Goal: Transaction & Acquisition: Purchase product/service

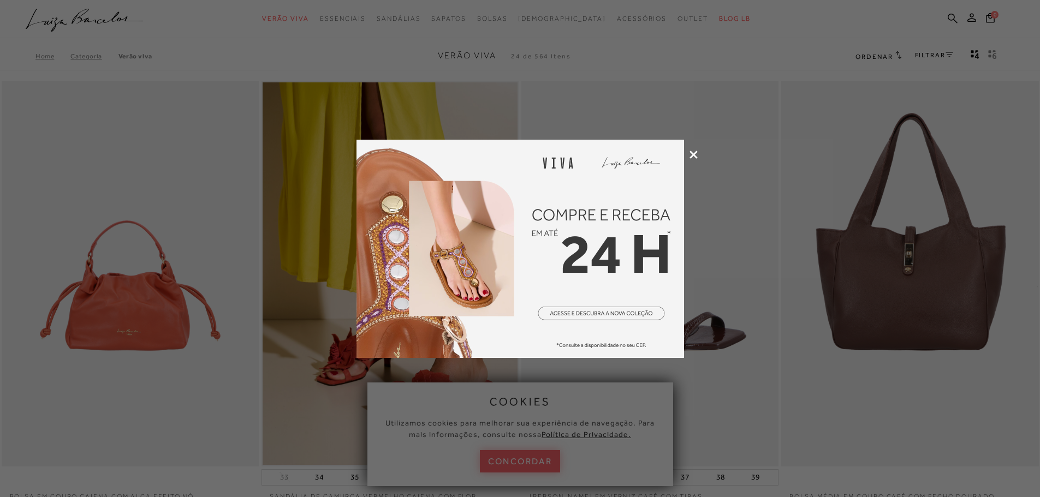
click at [693, 151] on icon at bounding box center [694, 155] width 8 height 8
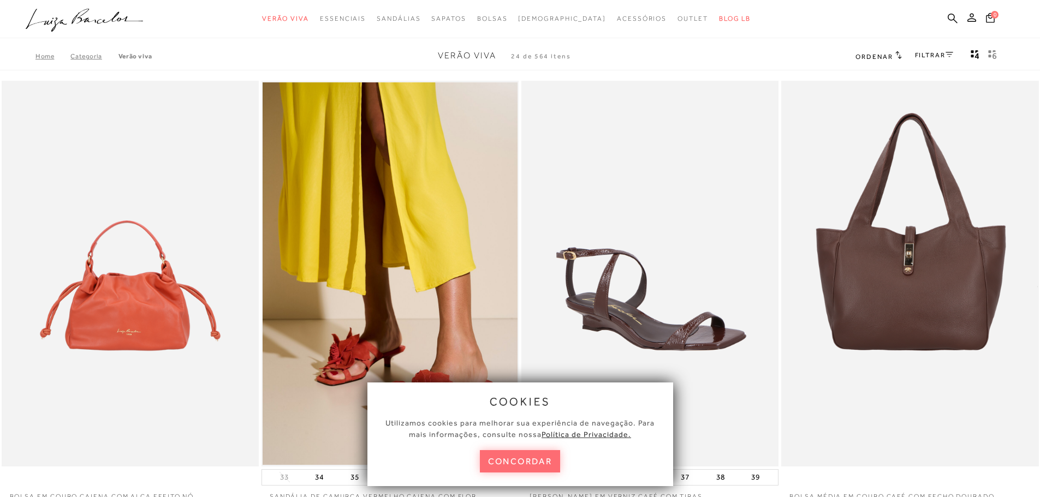
click at [532, 453] on button "concordar" at bounding box center [520, 461] width 81 height 22
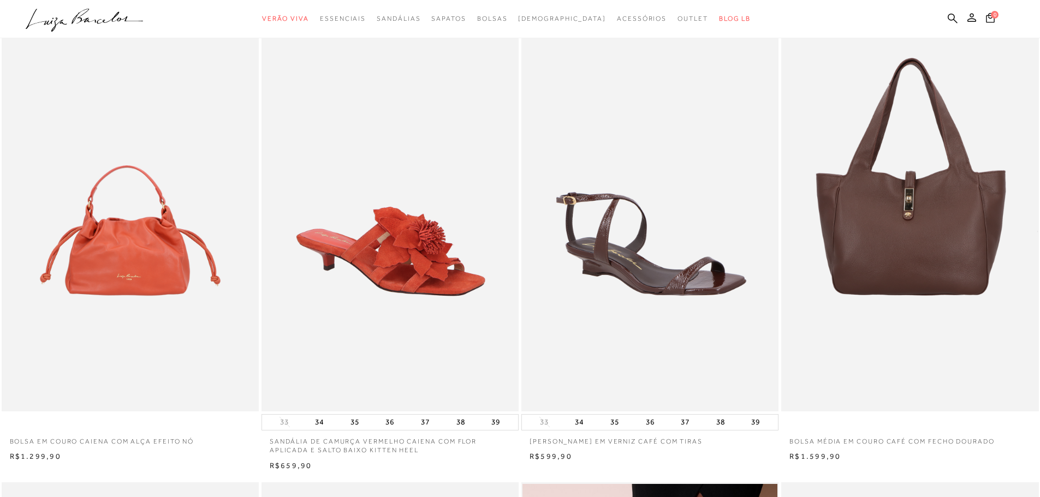
scroll to position [55, 0]
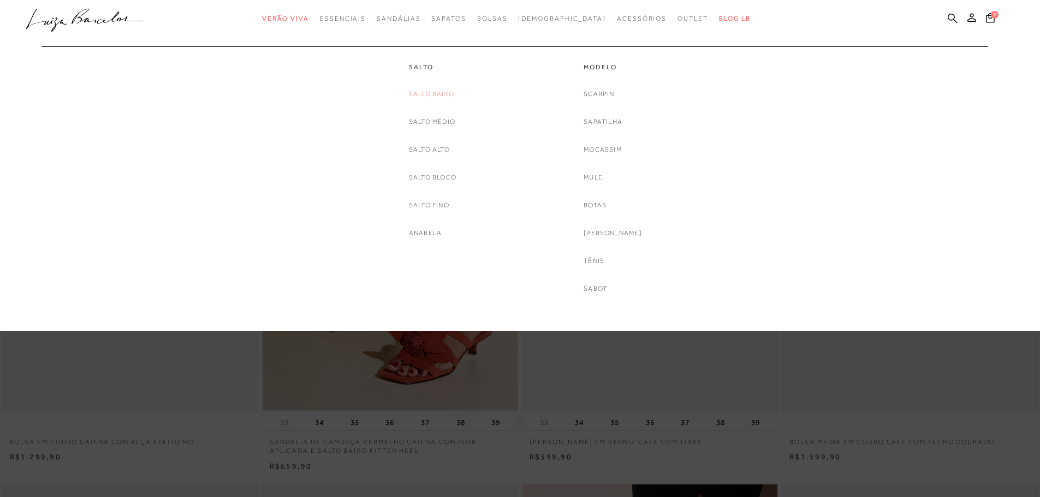
click at [434, 89] on link "Salto Baixo" at bounding box center [431, 93] width 45 height 11
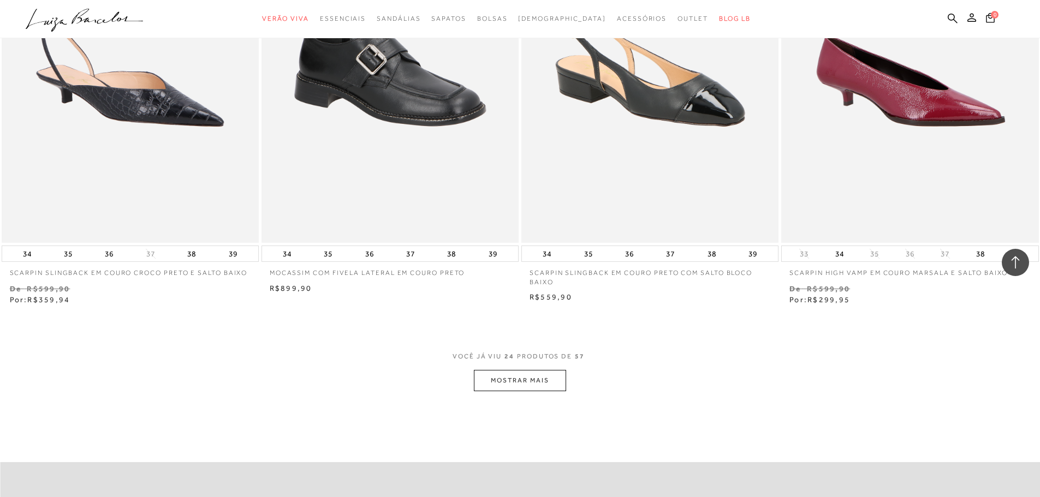
scroll to position [2566, 0]
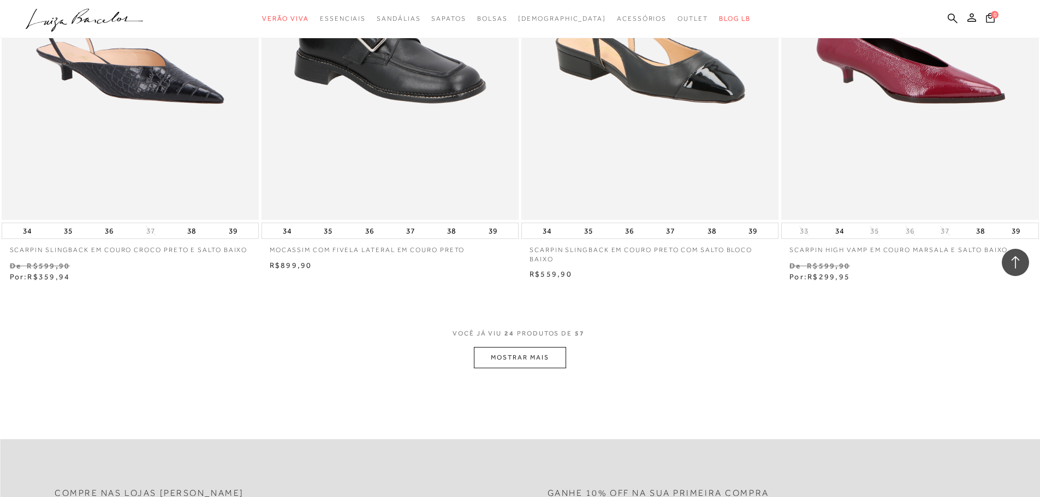
click at [529, 358] on button "MOSTRAR MAIS" at bounding box center [520, 357] width 92 height 21
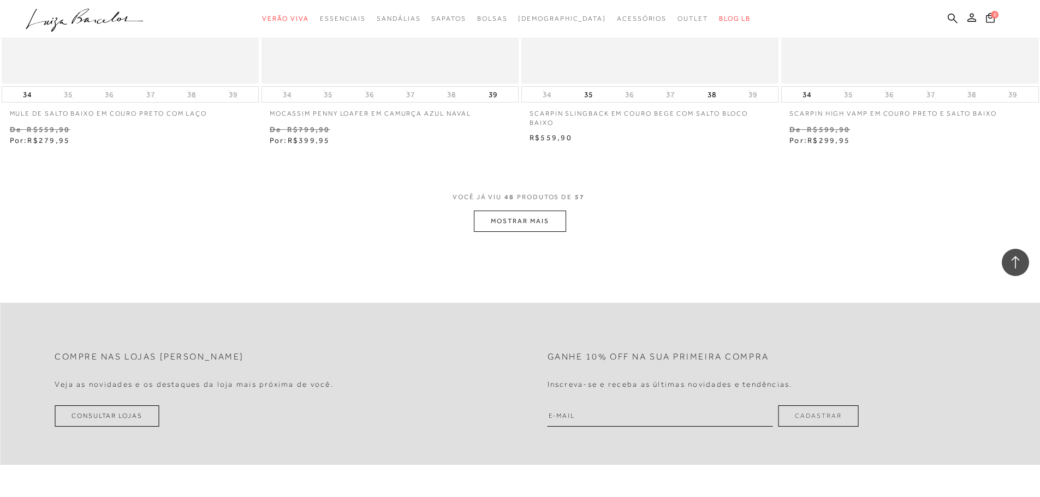
scroll to position [5515, 0]
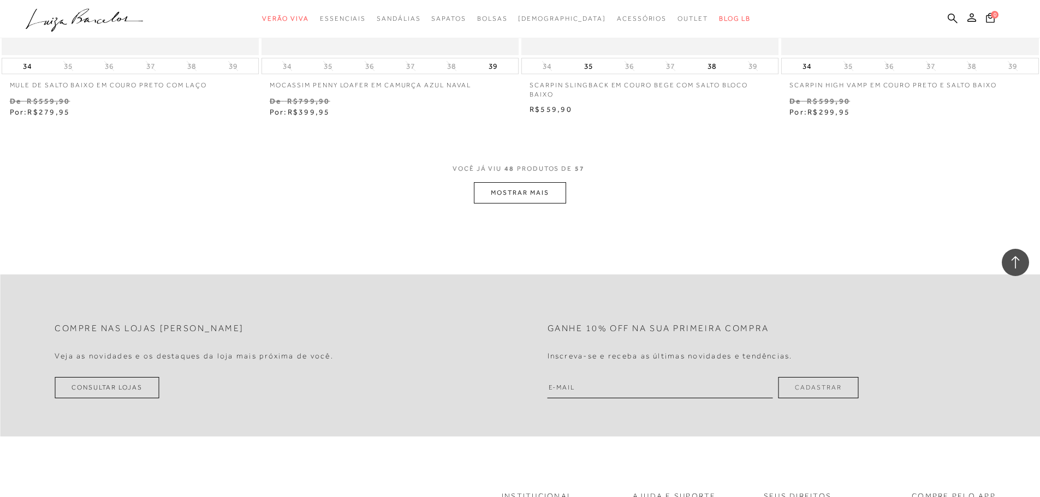
click at [538, 195] on button "MOSTRAR MAIS" at bounding box center [520, 192] width 92 height 21
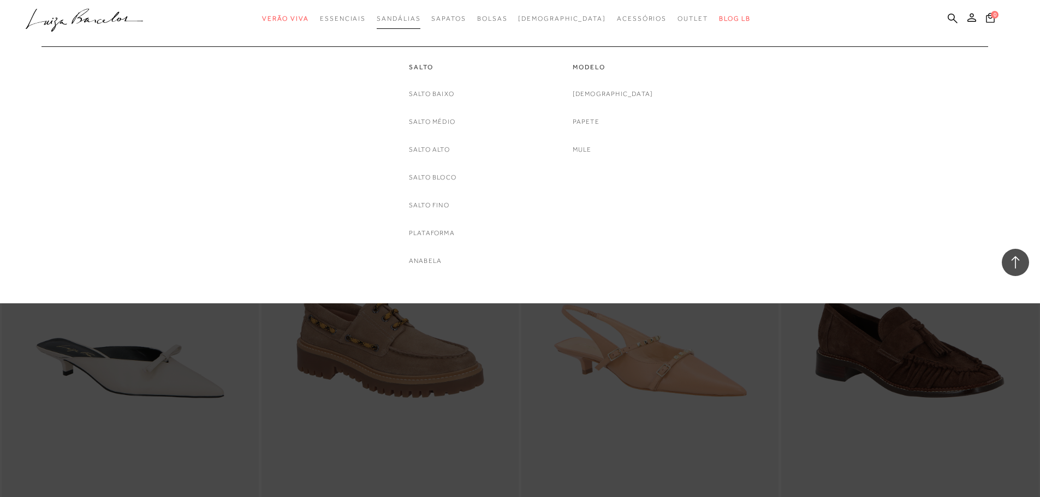
click at [420, 15] on span "Sandálias" at bounding box center [399, 19] width 44 height 8
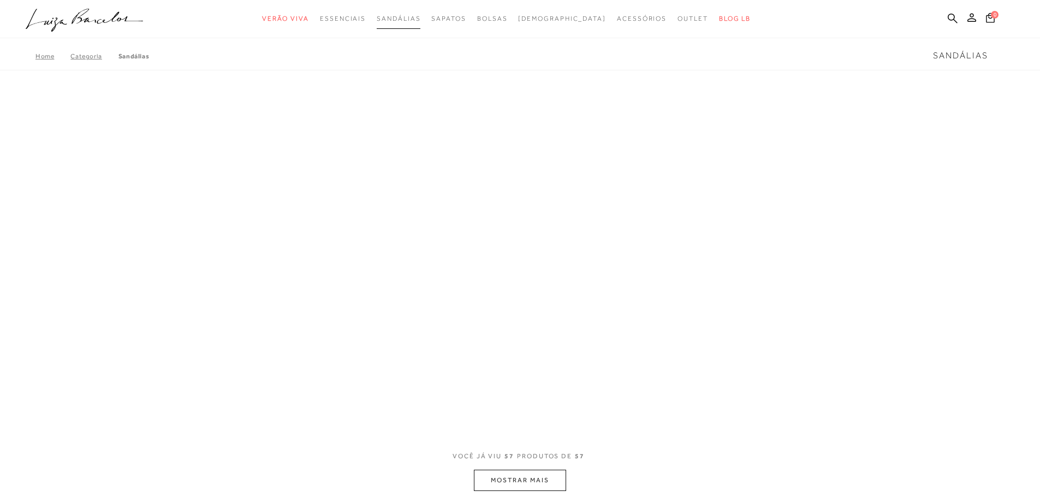
click at [420, 15] on span "Sandálias" at bounding box center [399, 19] width 44 height 8
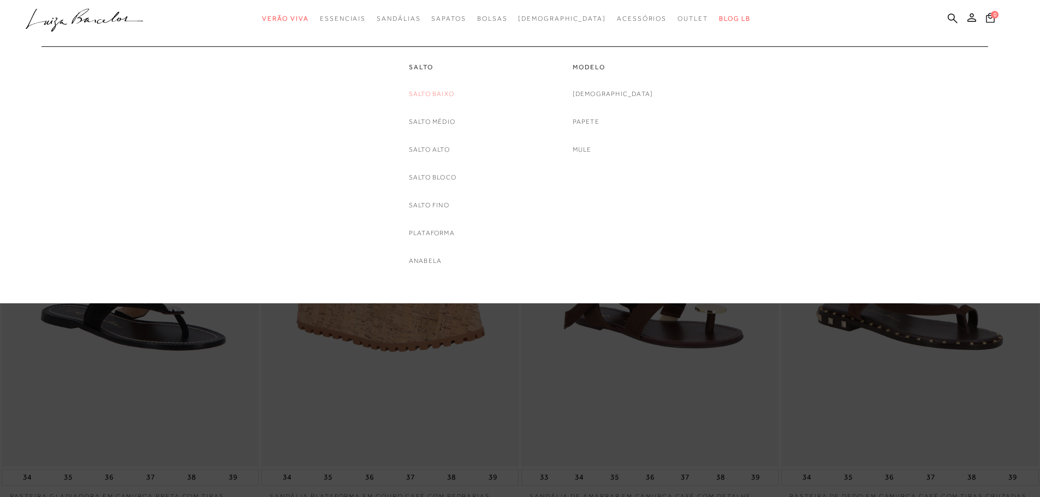
click at [438, 94] on link "Salto Baixo" at bounding box center [431, 93] width 45 height 11
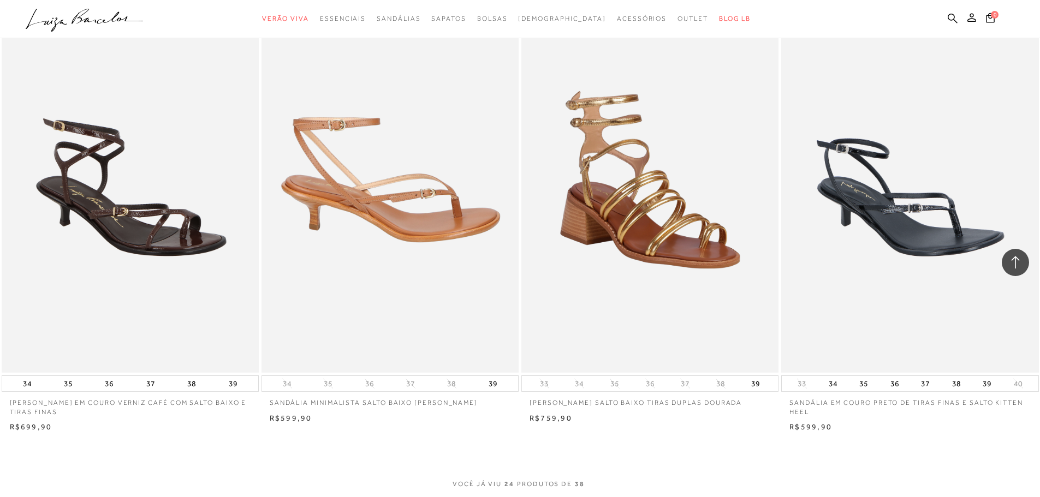
scroll to position [2402, 0]
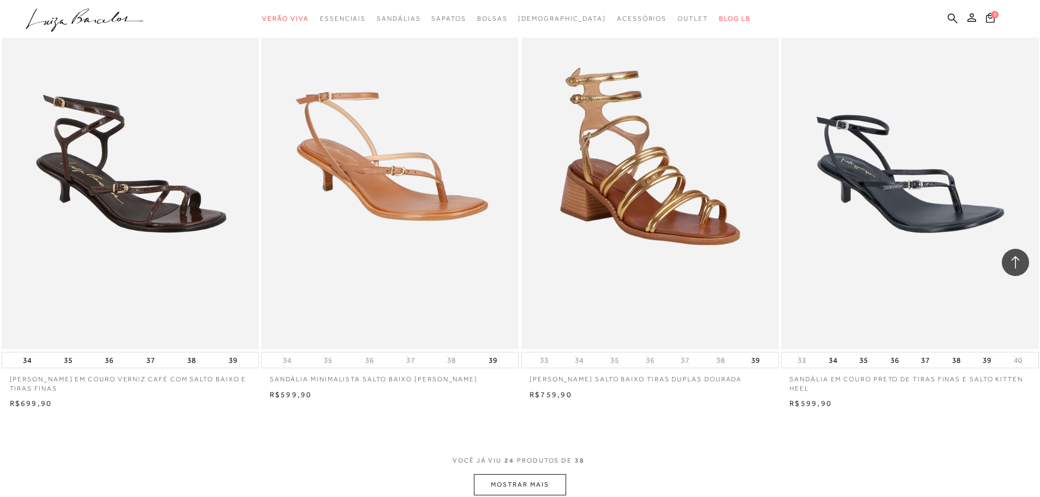
click at [515, 481] on button "MOSTRAR MAIS" at bounding box center [520, 484] width 92 height 21
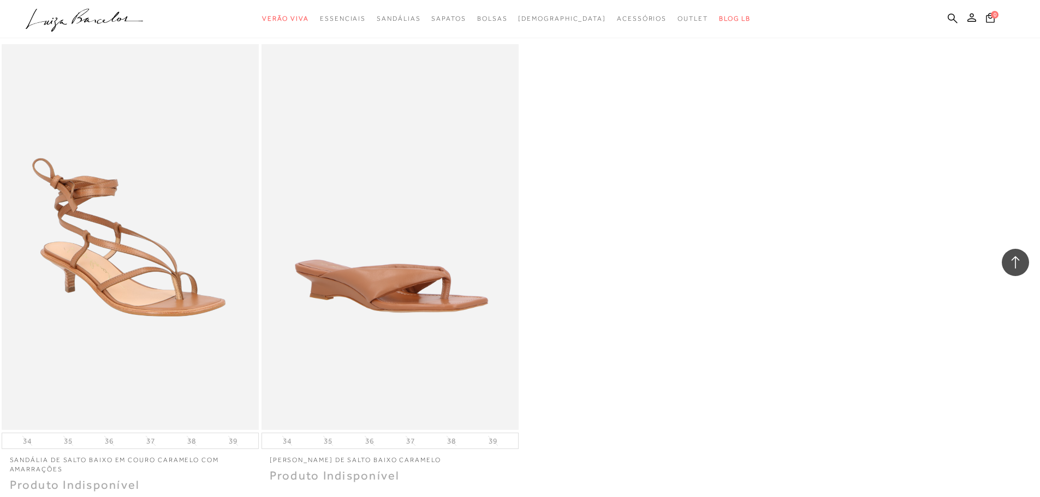
scroll to position [4314, 0]
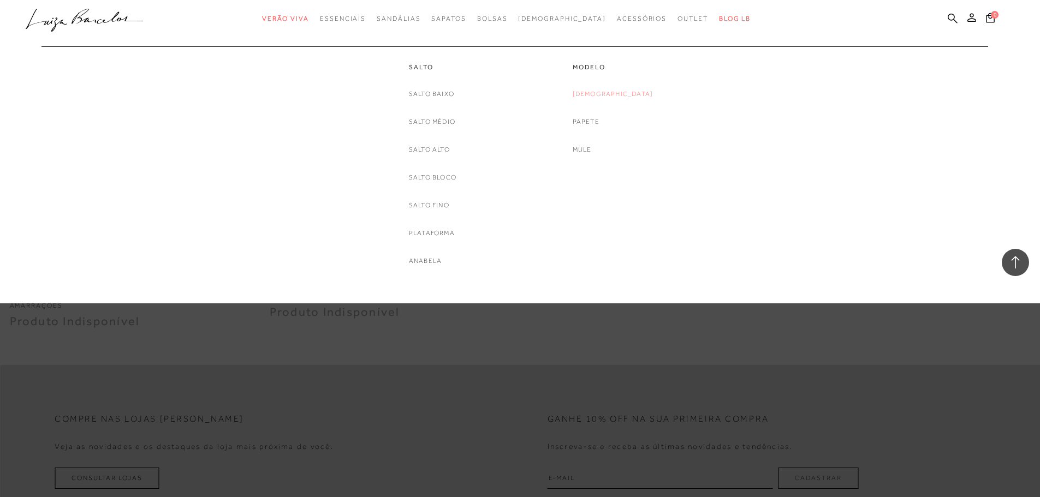
click at [607, 93] on link "[DEMOGRAPHIC_DATA]" at bounding box center [613, 93] width 81 height 11
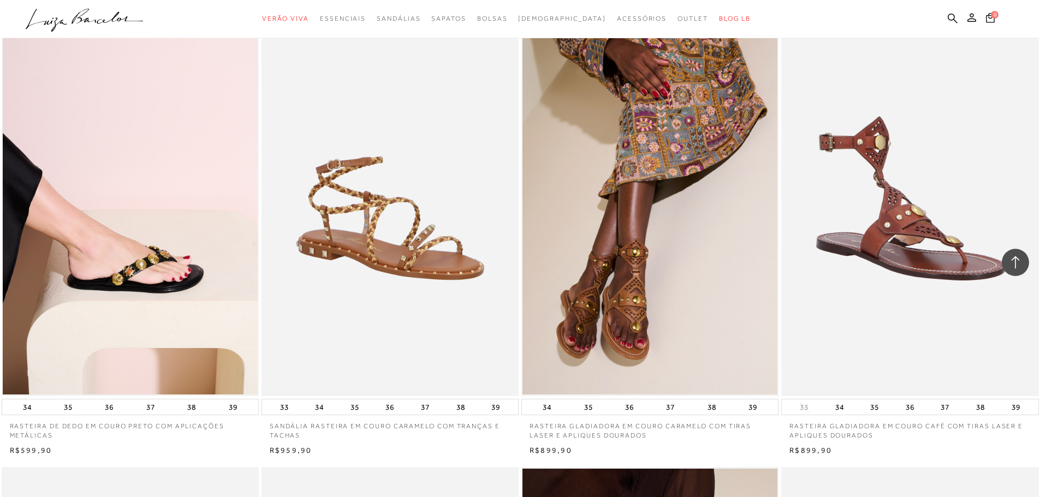
scroll to position [1911, 0]
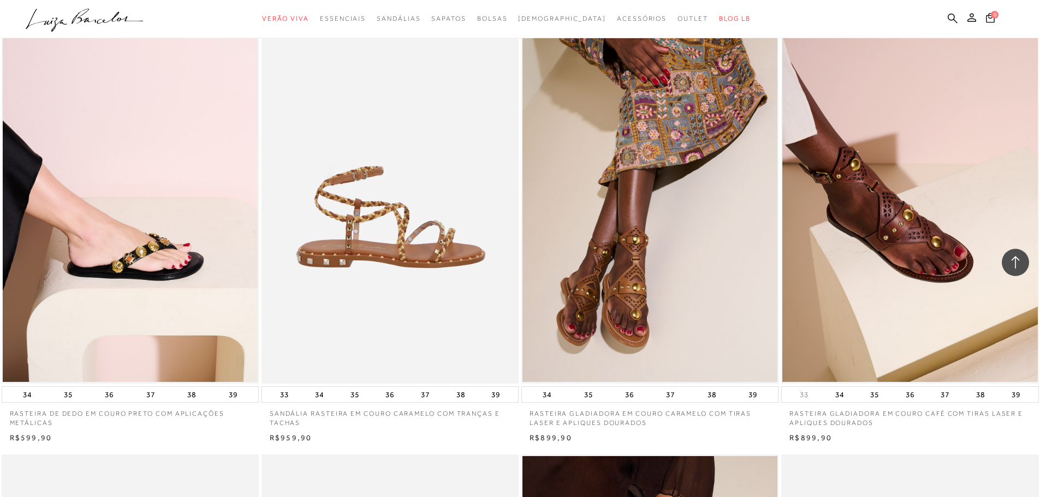
click at [377, 251] on img at bounding box center [391, 191] width 256 height 386
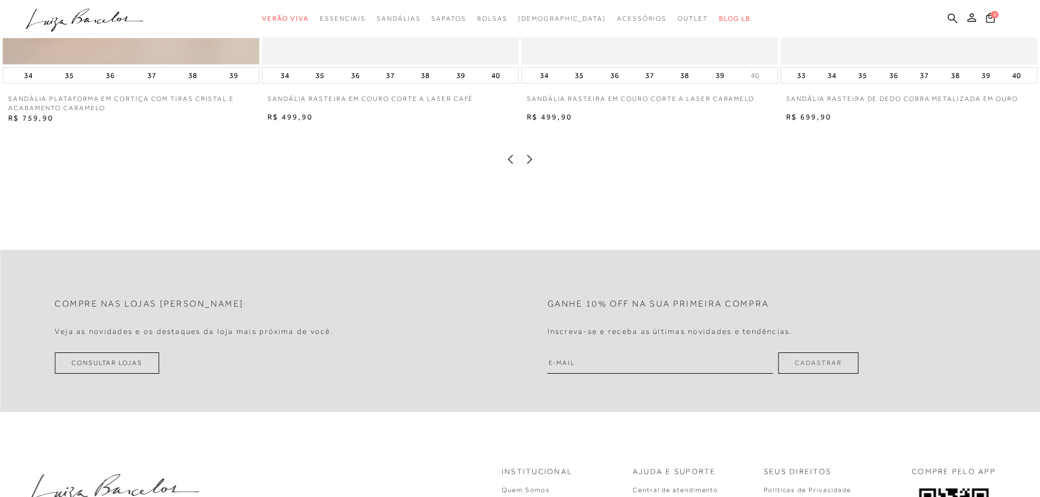
scroll to position [2457, 0]
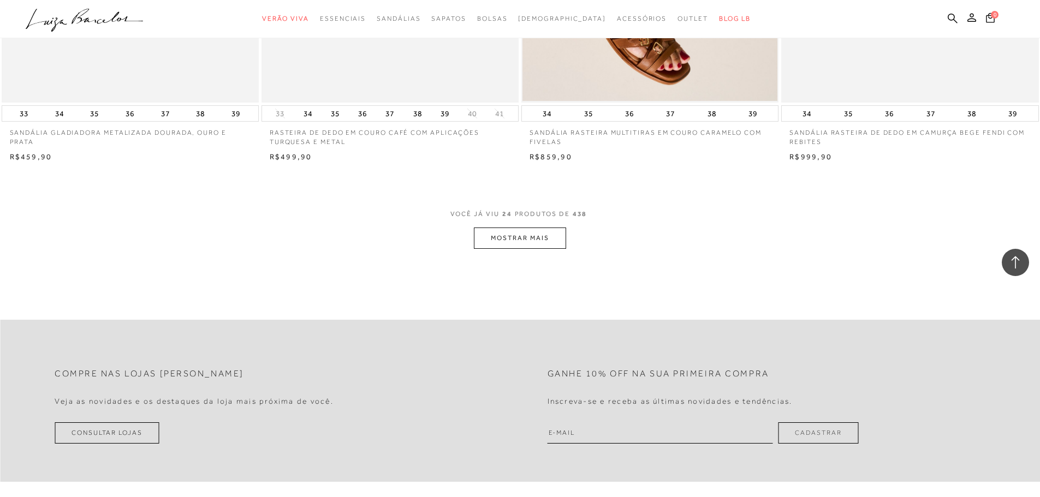
scroll to position [2676, 0]
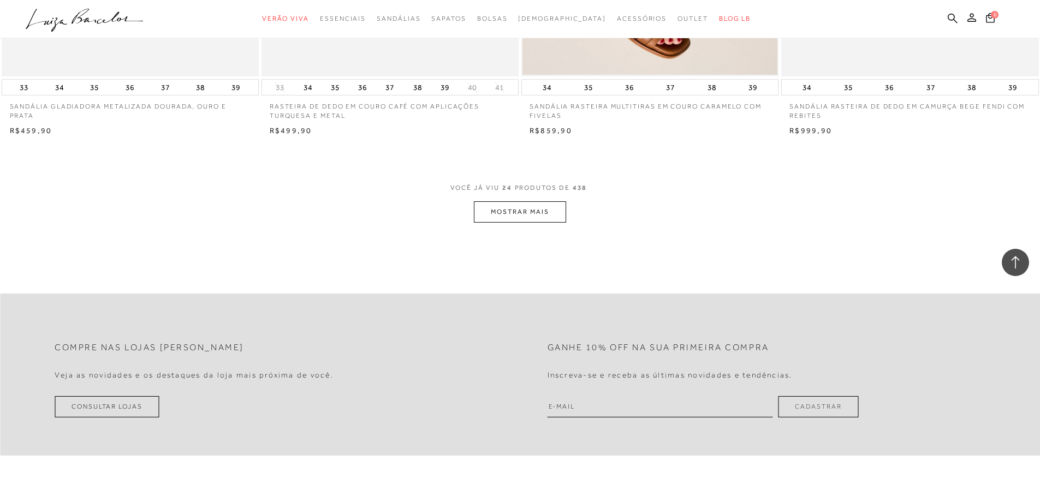
click at [539, 211] on button "MOSTRAR MAIS" at bounding box center [520, 211] width 92 height 21
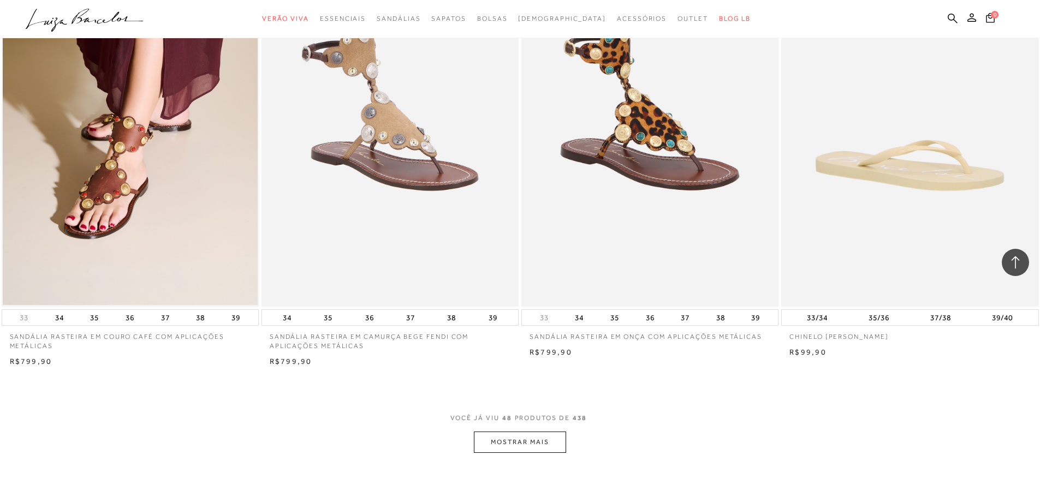
scroll to position [5351, 0]
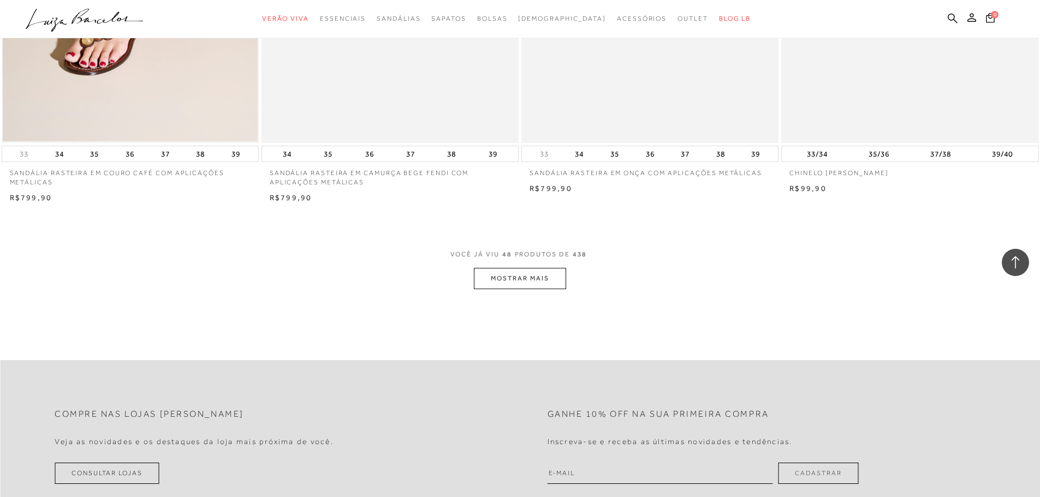
click at [518, 278] on button "MOSTRAR MAIS" at bounding box center [520, 278] width 92 height 21
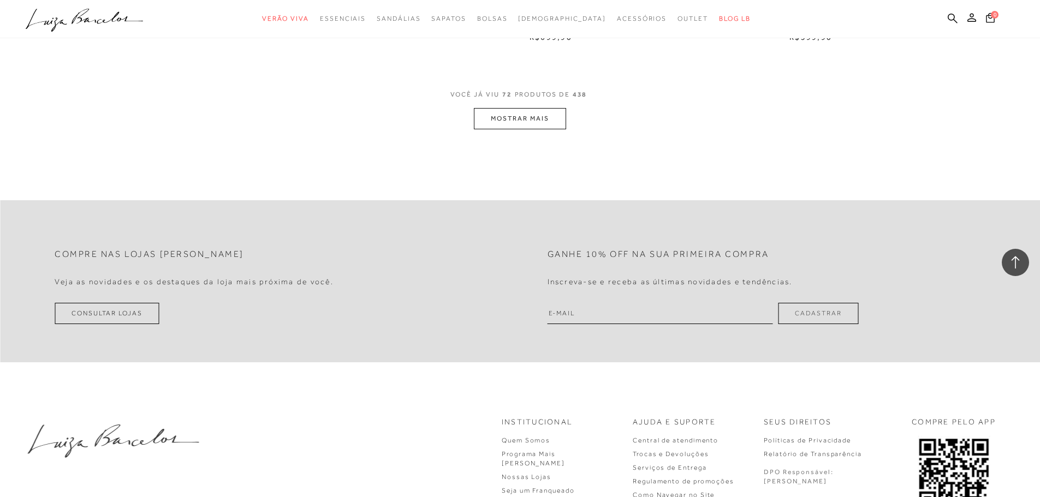
scroll to position [8245, 0]
click at [517, 128] on button "MOSTRAR MAIS" at bounding box center [520, 118] width 92 height 21
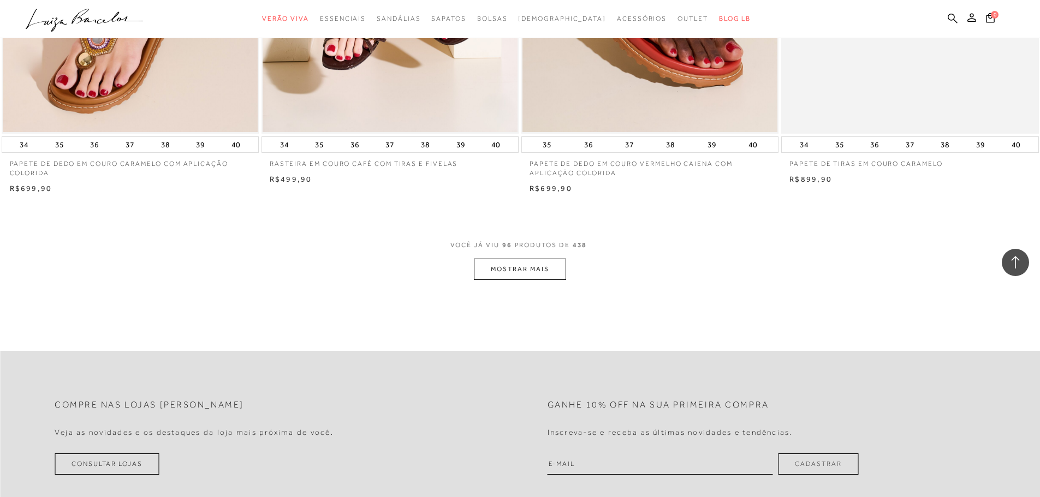
scroll to position [10866, 0]
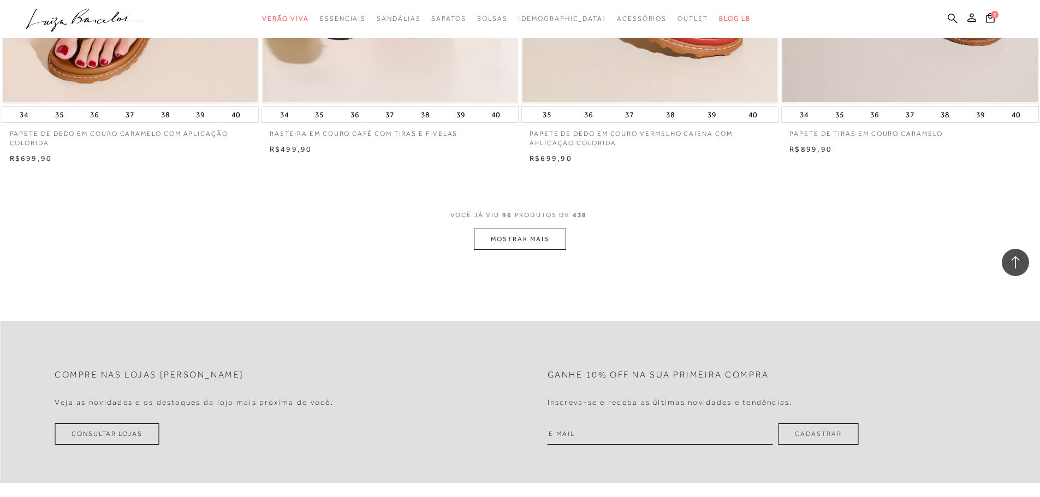
click at [520, 245] on button "MOSTRAR MAIS" at bounding box center [520, 239] width 92 height 21
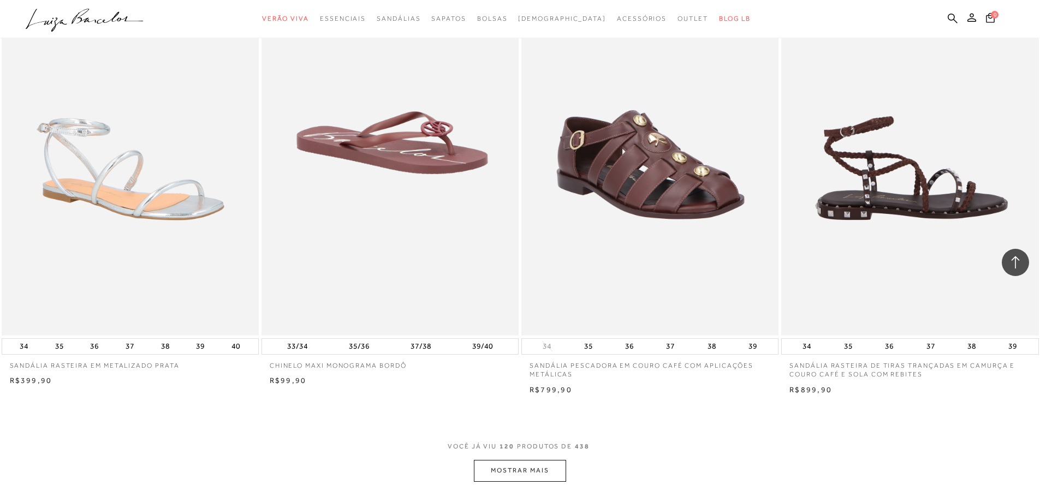
scroll to position [13378, 0]
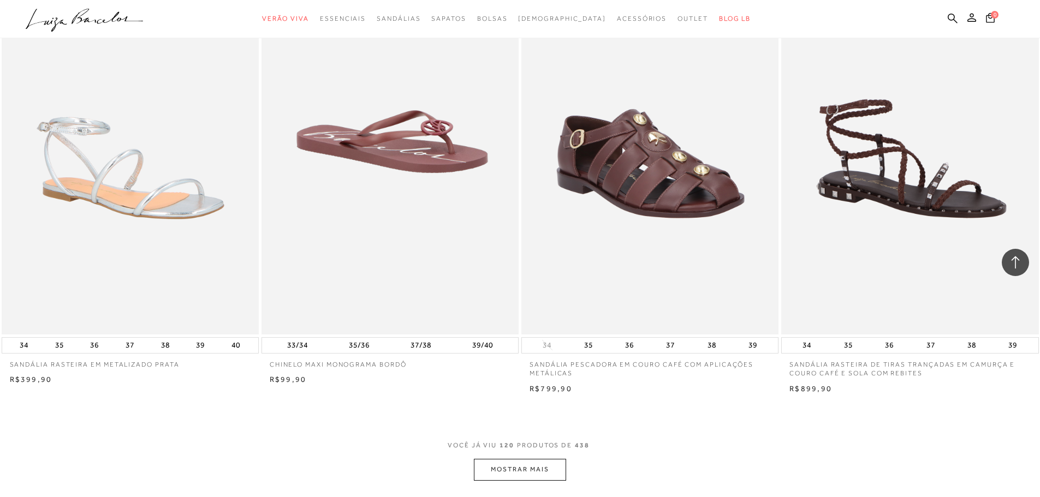
click at [509, 465] on button "MOSTRAR MAIS" at bounding box center [520, 469] width 92 height 21
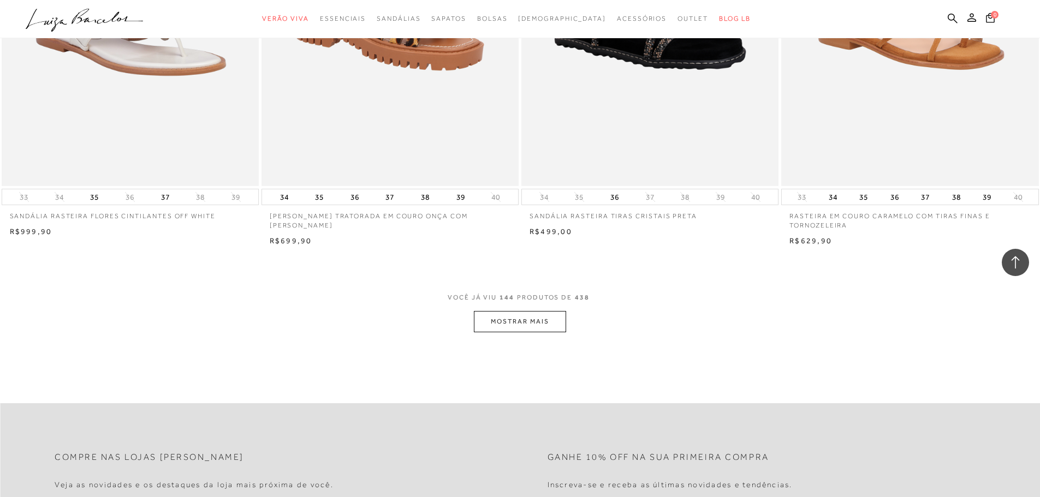
scroll to position [16271, 0]
click at [533, 331] on button "MOSTRAR MAIS" at bounding box center [520, 320] width 92 height 21
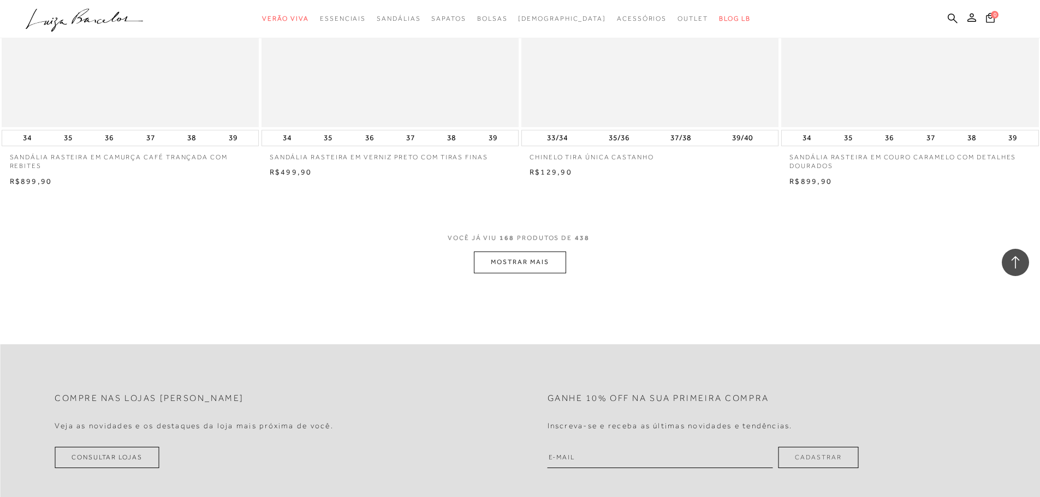
scroll to position [19165, 0]
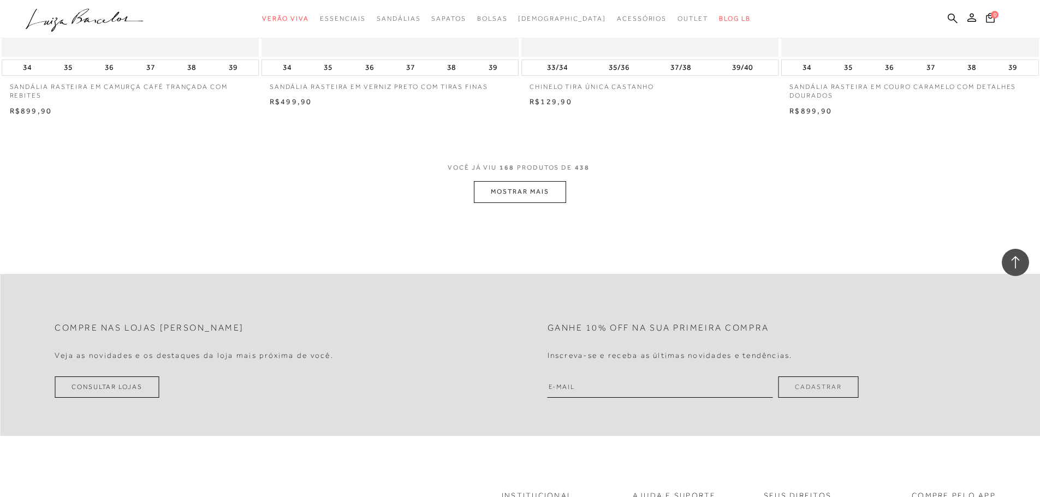
click at [533, 203] on button "MOSTRAR MAIS" at bounding box center [520, 191] width 92 height 21
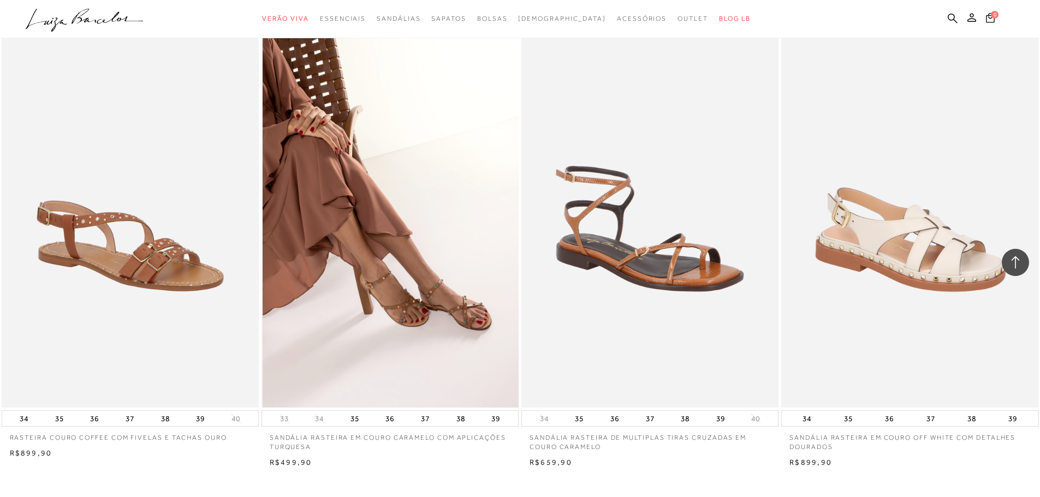
scroll to position [21677, 0]
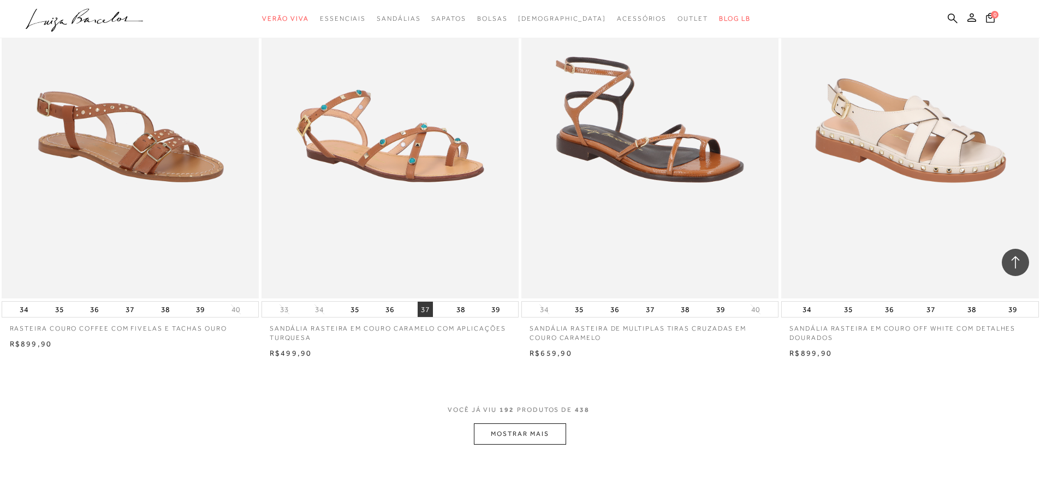
click at [423, 317] on button "37" at bounding box center [425, 309] width 15 height 15
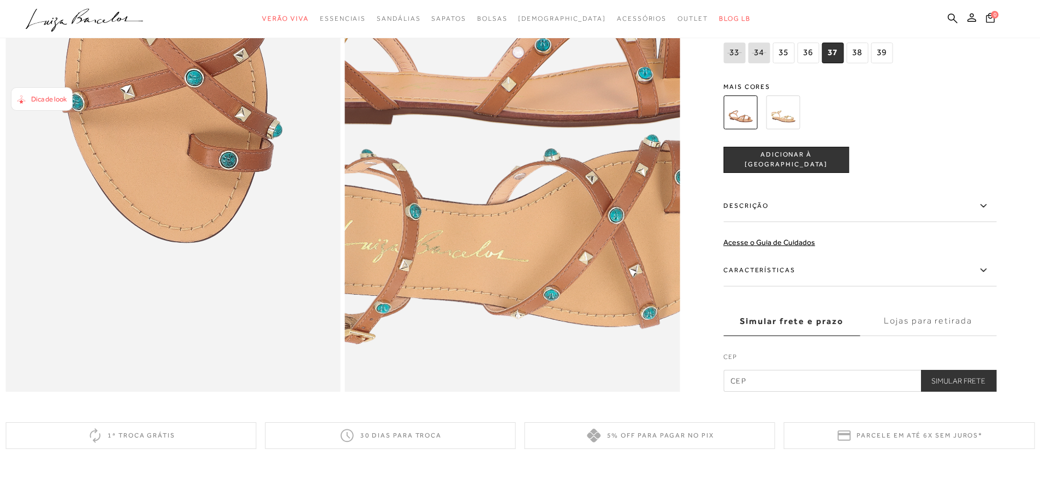
scroll to position [1037, 0]
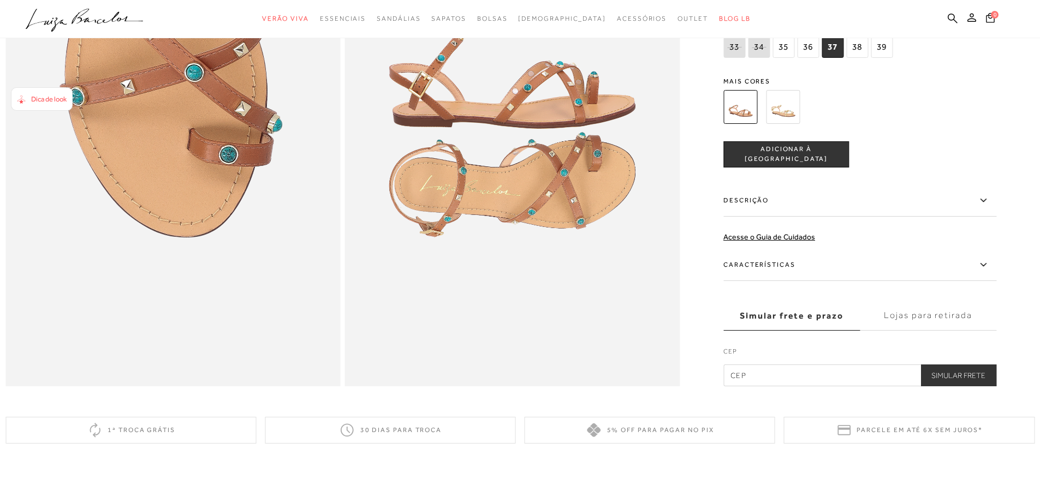
click at [786, 164] on span "ADICIONAR À [GEOGRAPHIC_DATA]" at bounding box center [786, 154] width 124 height 19
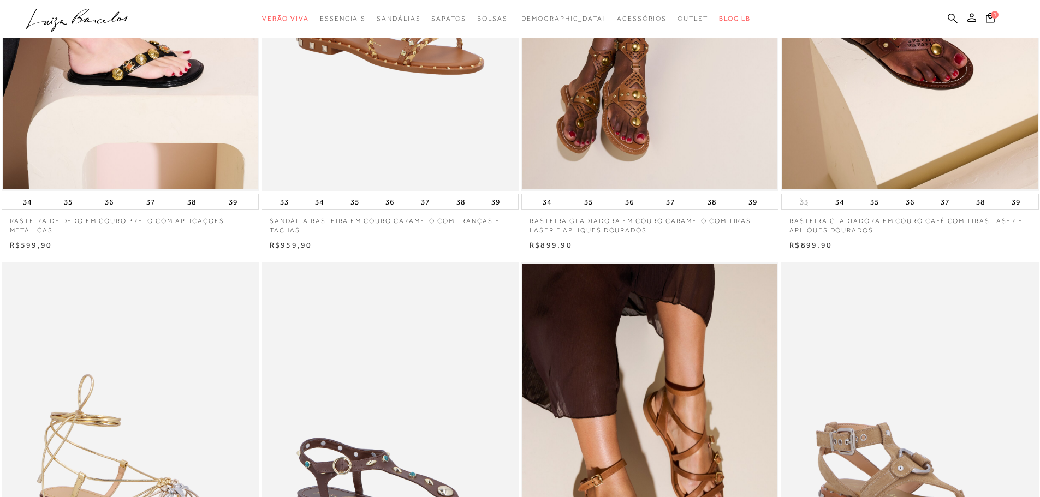
scroll to position [21677, 0]
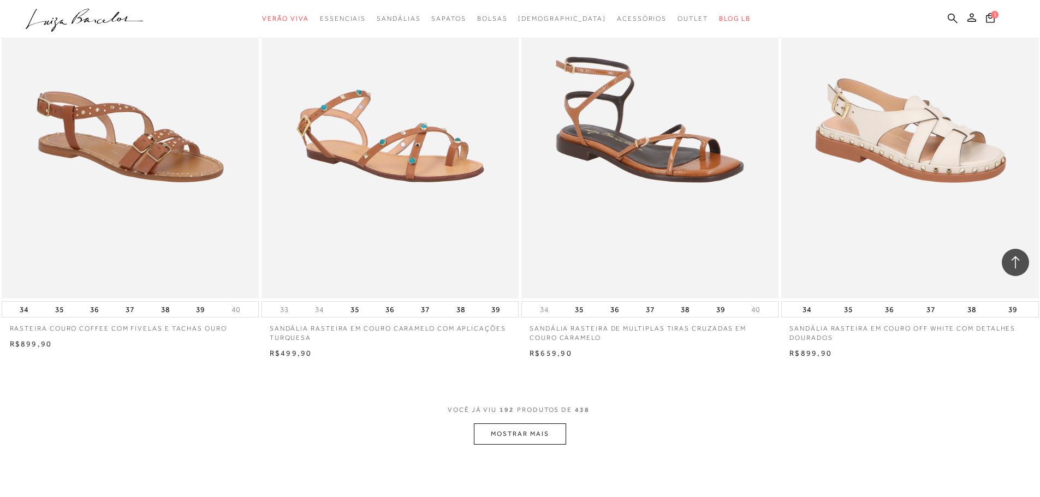
click at [528, 445] on button "MOSTRAR MAIS" at bounding box center [520, 434] width 92 height 21
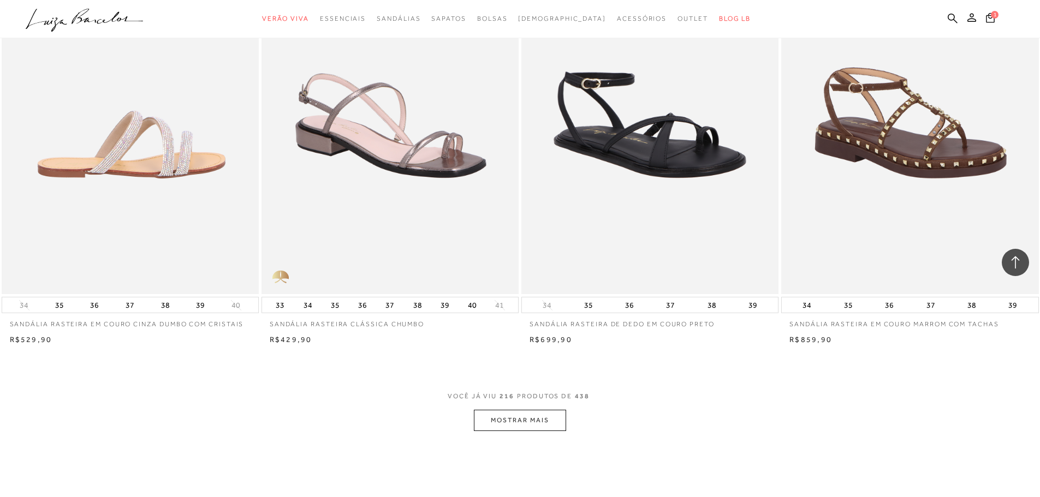
scroll to position [24407, 0]
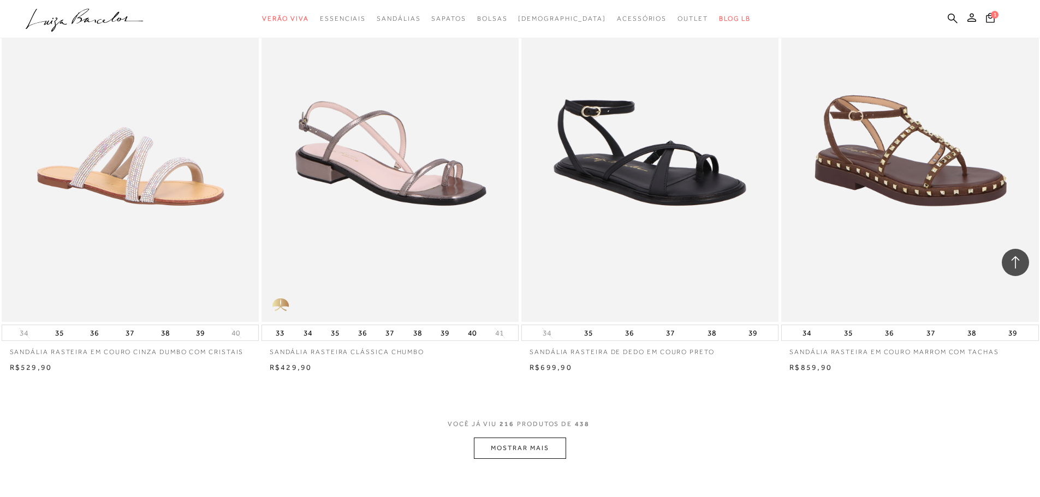
click at [512, 450] on button "MOSTRAR MAIS" at bounding box center [520, 448] width 92 height 21
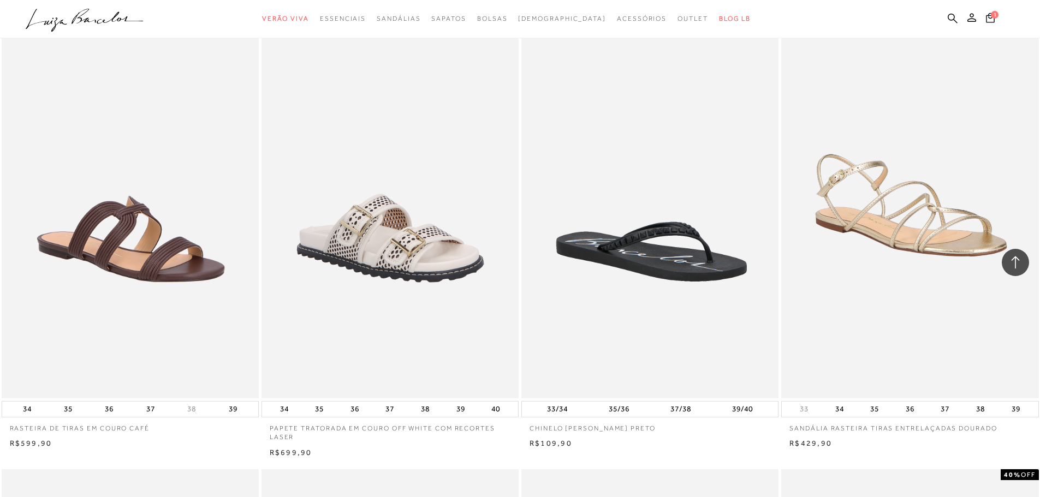
scroll to position [25827, 0]
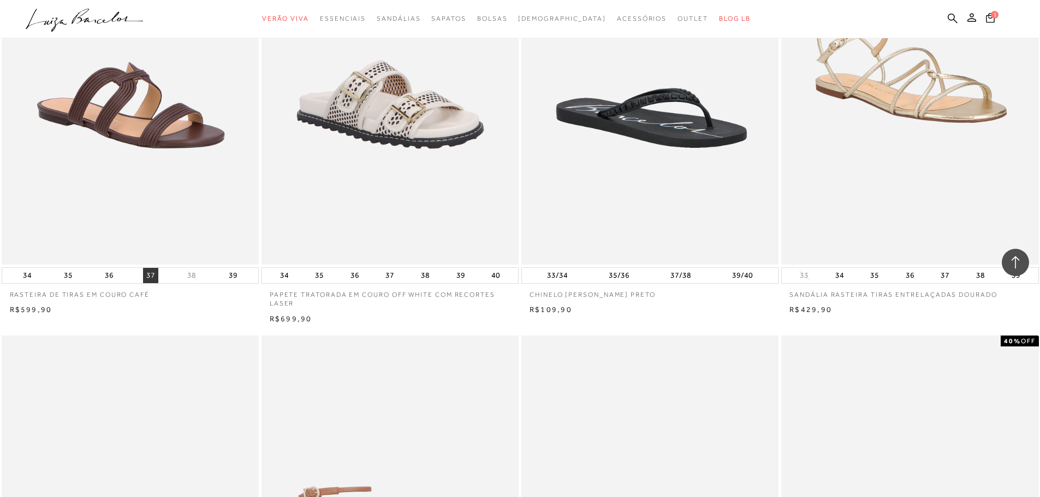
click at [155, 282] on button "37" at bounding box center [150, 275] width 15 height 15
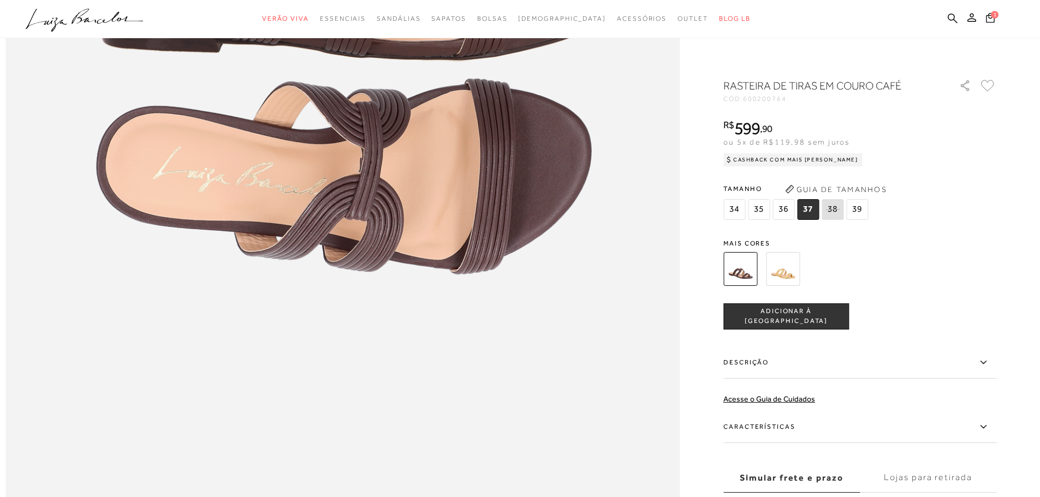
scroll to position [1310, 0]
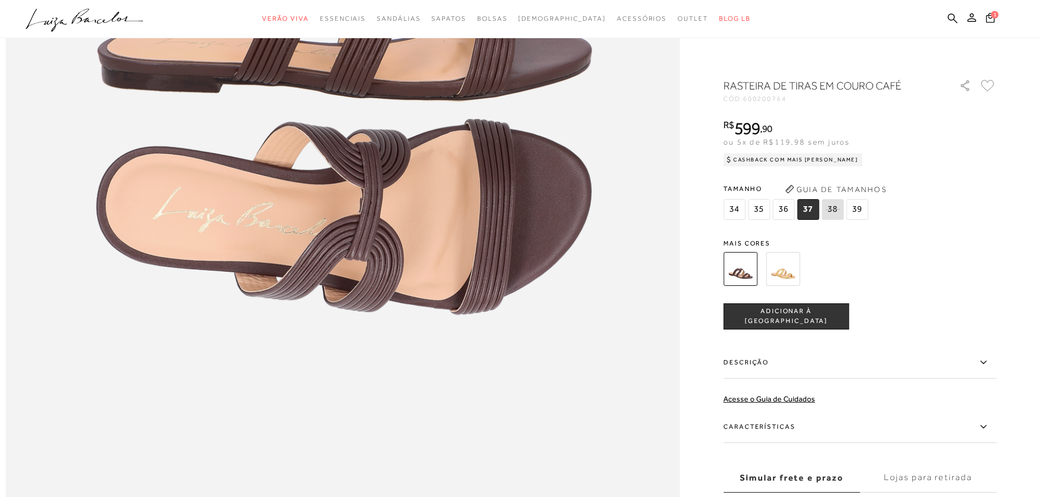
click at [780, 309] on button "ADICIONAR À [GEOGRAPHIC_DATA]" at bounding box center [786, 317] width 126 height 26
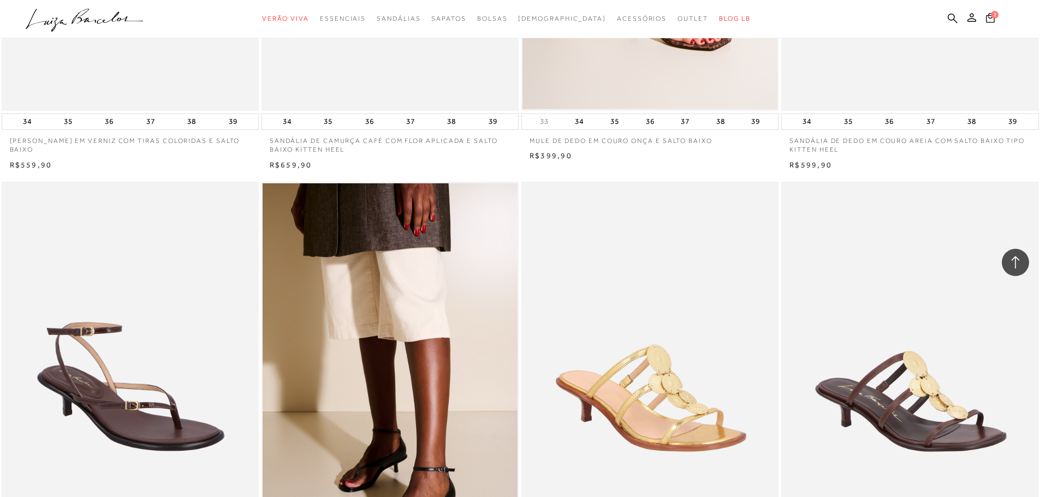
scroll to position [815, 0]
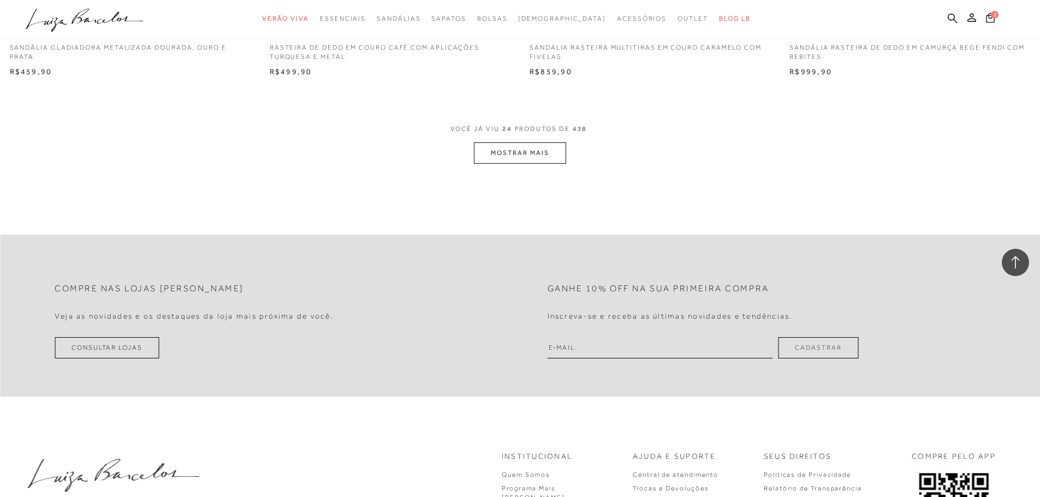
scroll to position [2730, 0]
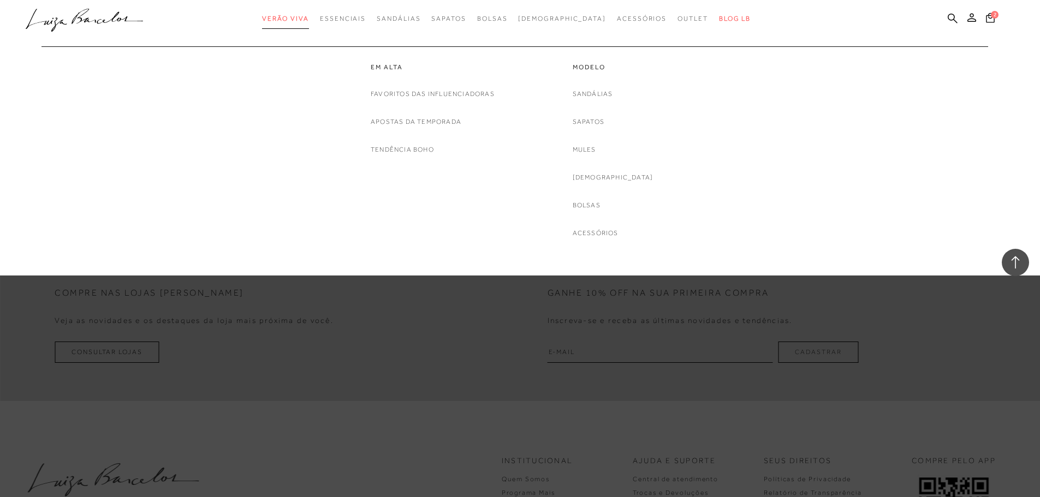
click at [299, 15] on span "Verão Viva" at bounding box center [285, 19] width 47 height 8
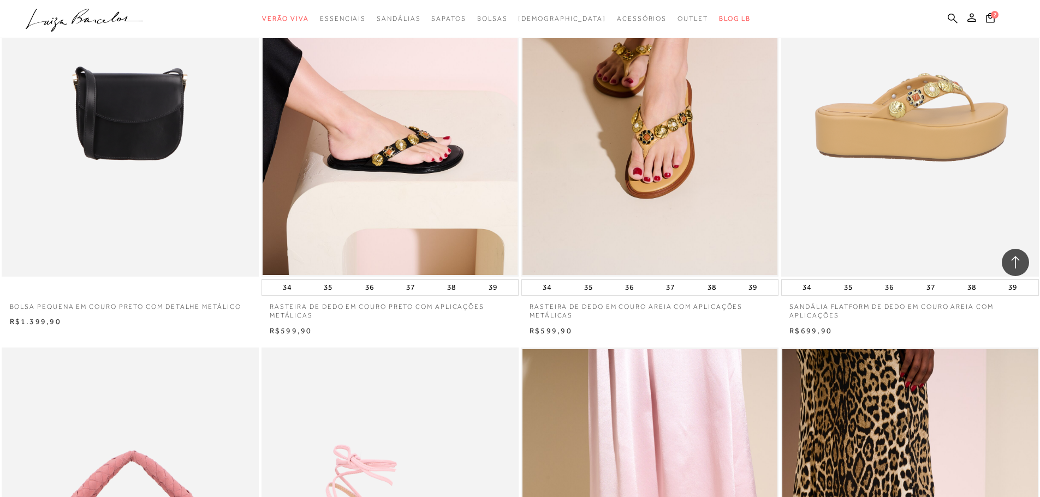
scroll to position [1092, 0]
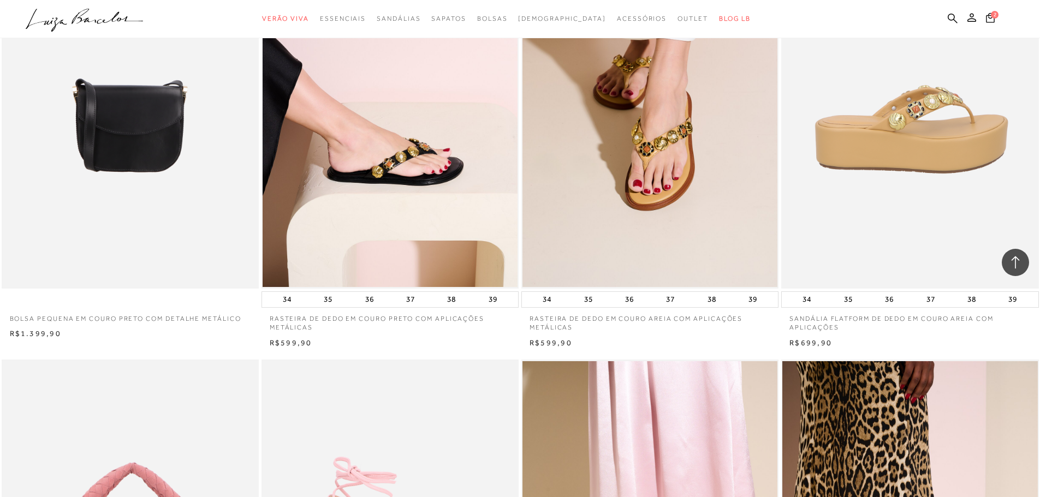
click at [920, 140] on img at bounding box center [910, 96] width 256 height 386
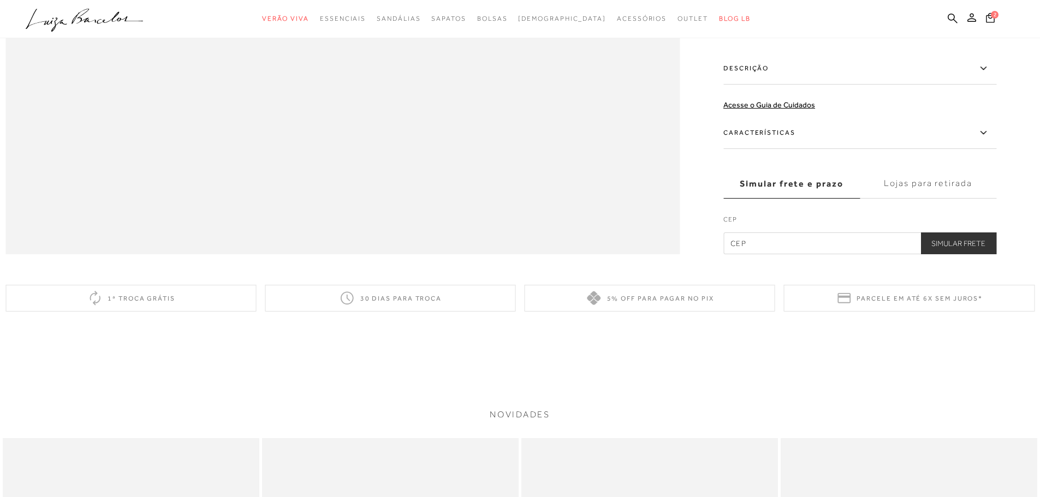
scroll to position [1638, 0]
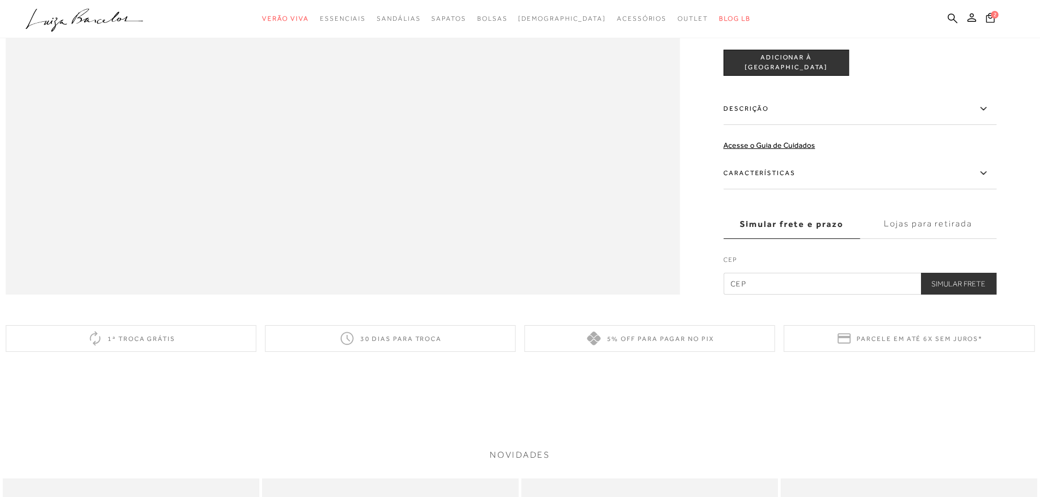
click at [807, 125] on label "Descrição" at bounding box center [859, 109] width 273 height 32
click at [0, 0] on input "Descrição" at bounding box center [0, 0] width 0 height 0
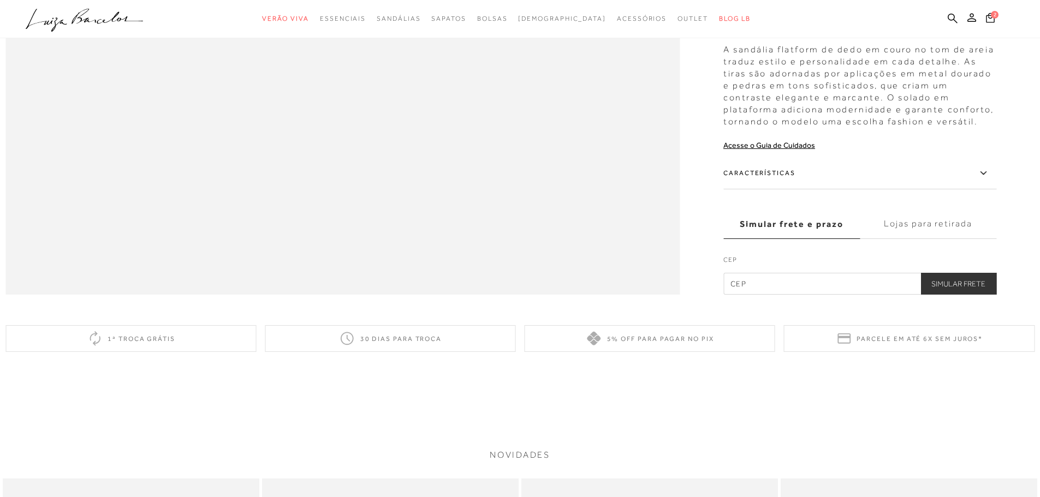
click at [787, 239] on label "Simular frete e prazo" at bounding box center [791, 224] width 137 height 29
click at [0, 0] on input "Simular frete e prazo" at bounding box center [0, 0] width 0 height 0
click at [793, 189] on label "Características" at bounding box center [859, 174] width 273 height 32
click at [0, 0] on input "Características" at bounding box center [0, 0] width 0 height 0
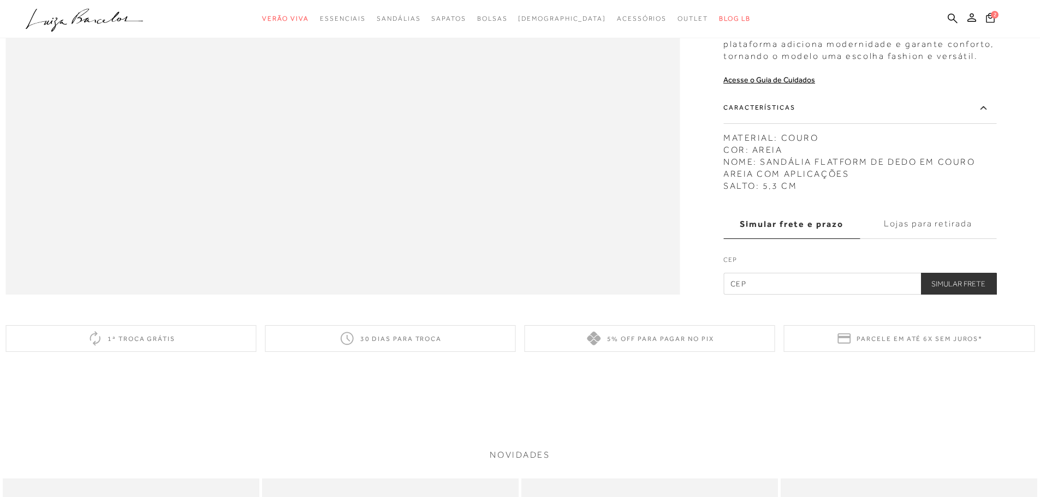
scroll to position [1092, 0]
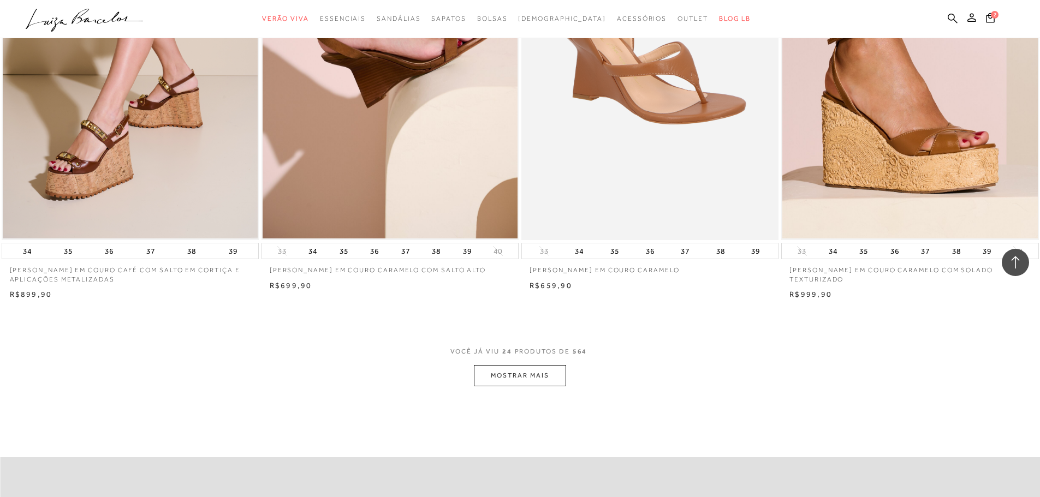
scroll to position [2676, 0]
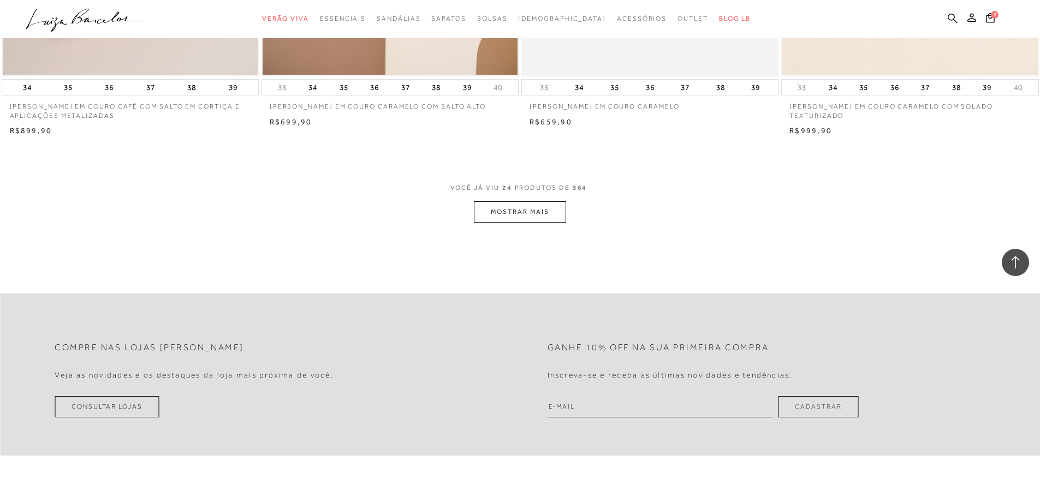
click at [527, 207] on button "MOSTRAR MAIS" at bounding box center [520, 211] width 92 height 21
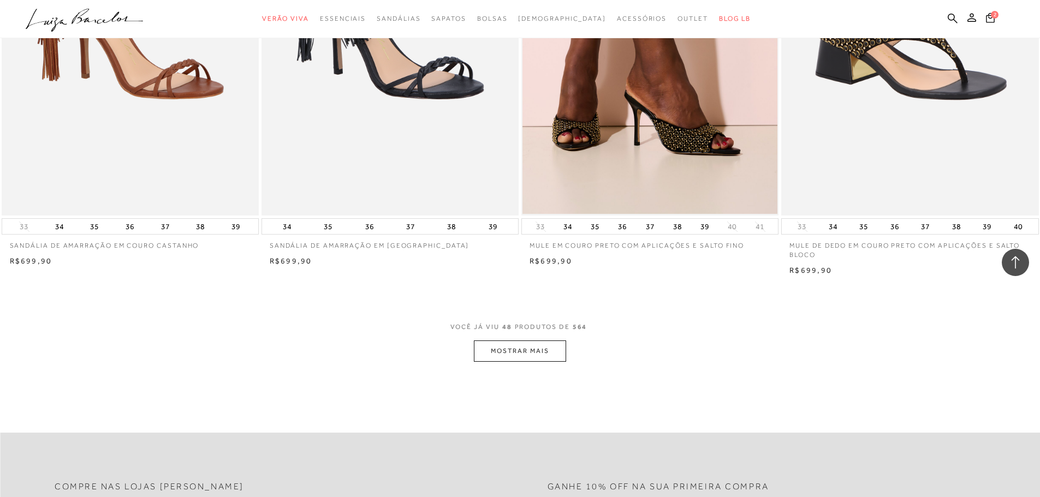
scroll to position [5351, 0]
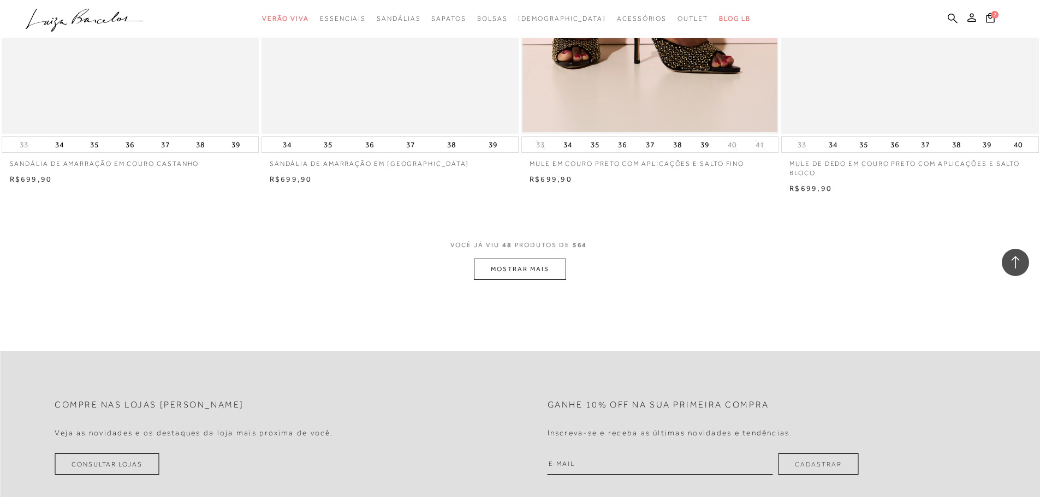
click at [571, 278] on div "VOCÊ JÁ VIU 48 PRODUTOS DE 564 MOSTRAR MAIS" at bounding box center [520, 259] width 1040 height 41
click at [535, 273] on button "MOSTRAR MAIS" at bounding box center [520, 269] width 92 height 21
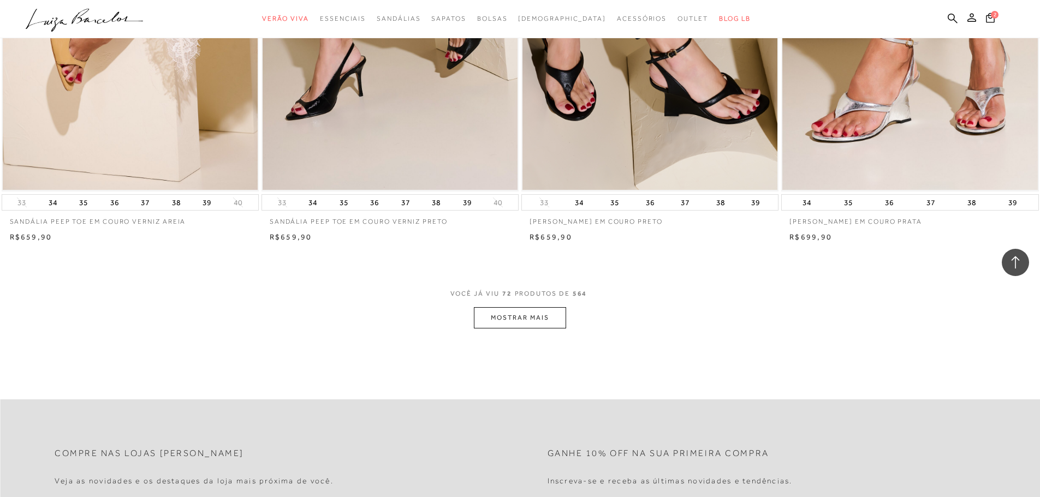
scroll to position [8136, 0]
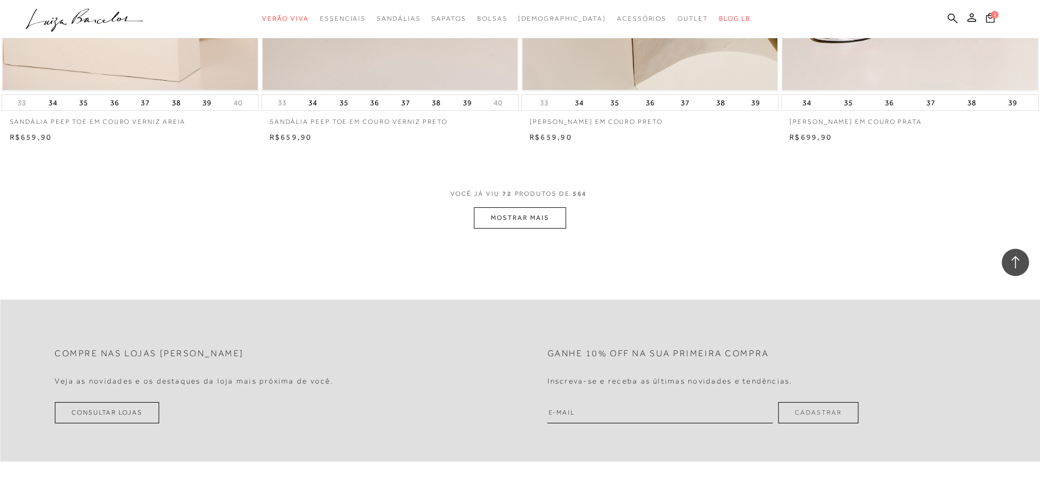
click at [524, 204] on span "VOCÊ JÁ VIU 72 PRODUTOS DE 564" at bounding box center [520, 198] width 140 height 20
click at [528, 221] on button "MOSTRAR MAIS" at bounding box center [520, 217] width 92 height 21
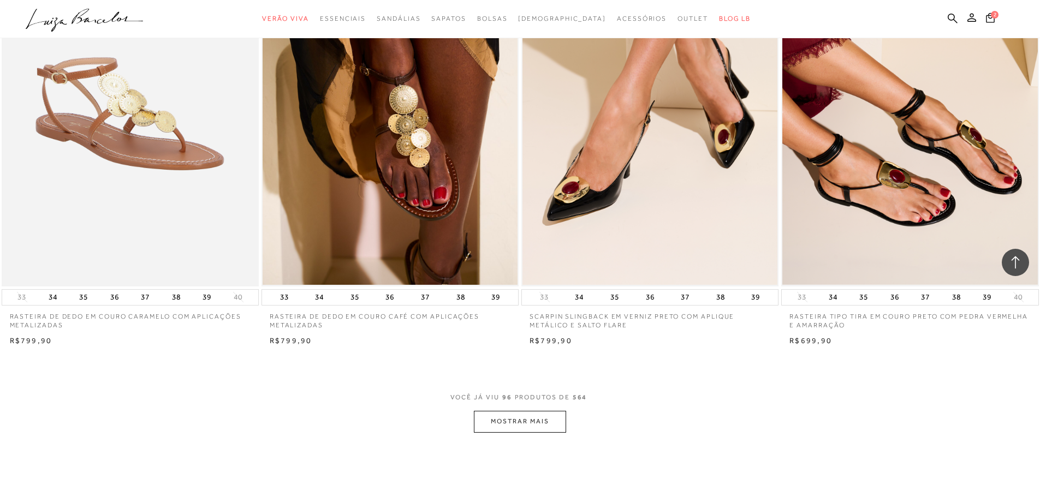
scroll to position [10757, 0]
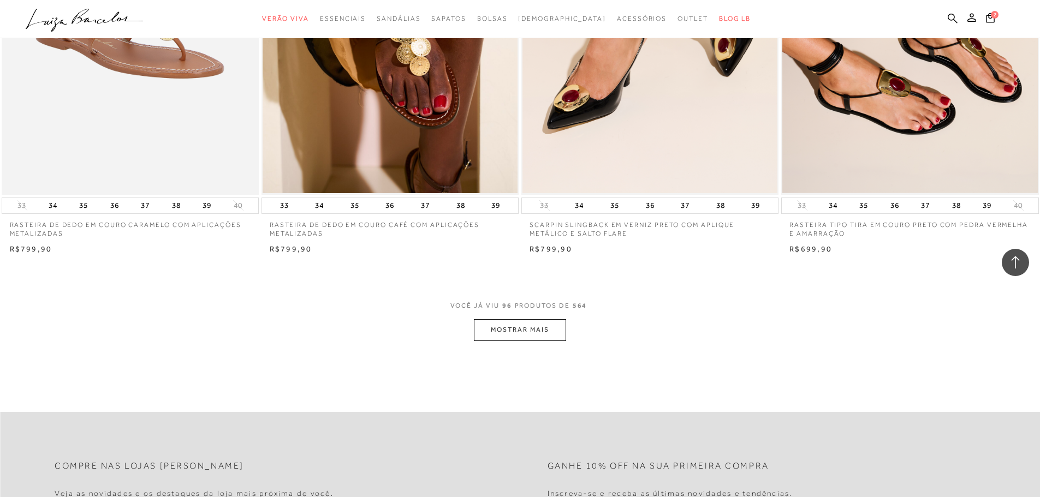
click at [543, 327] on button "MOSTRAR MAIS" at bounding box center [520, 329] width 92 height 21
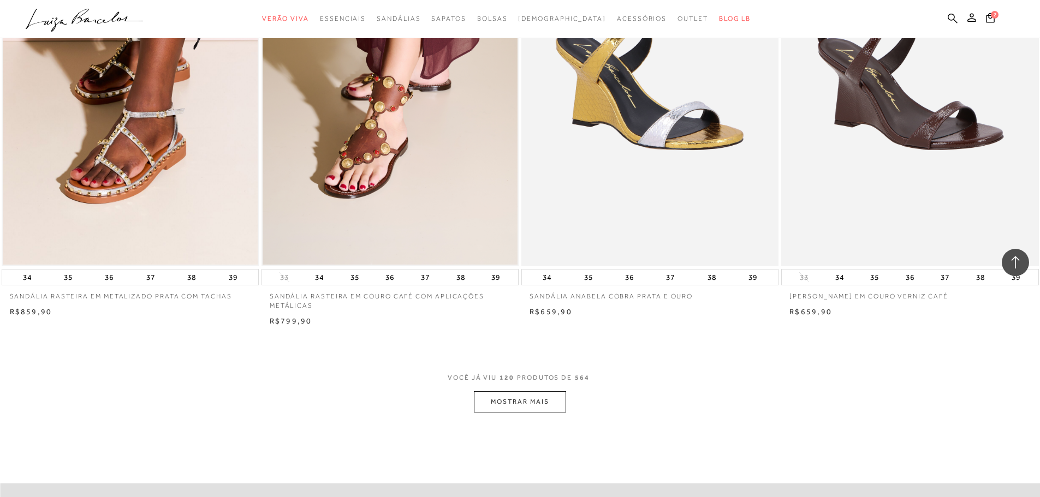
scroll to position [13541, 0]
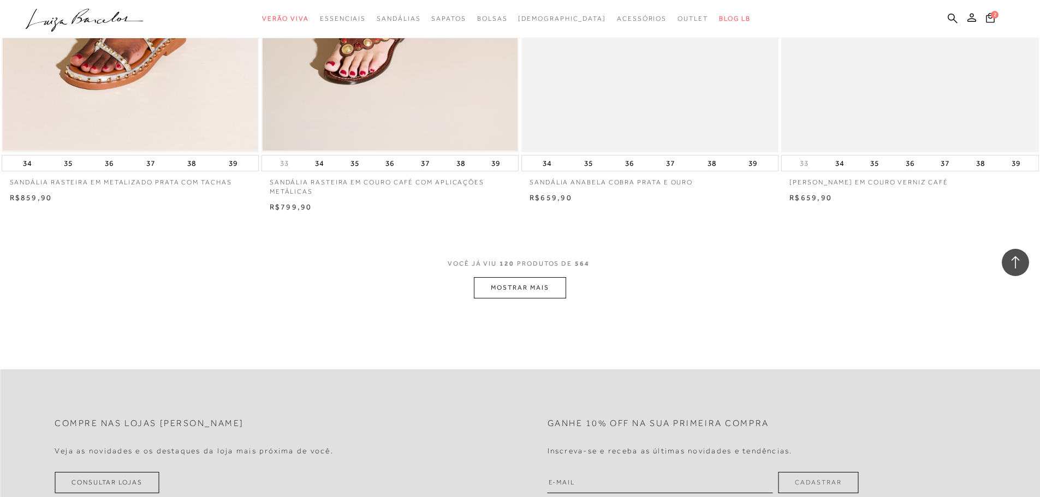
click at [499, 281] on button "MOSTRAR MAIS" at bounding box center [520, 287] width 92 height 21
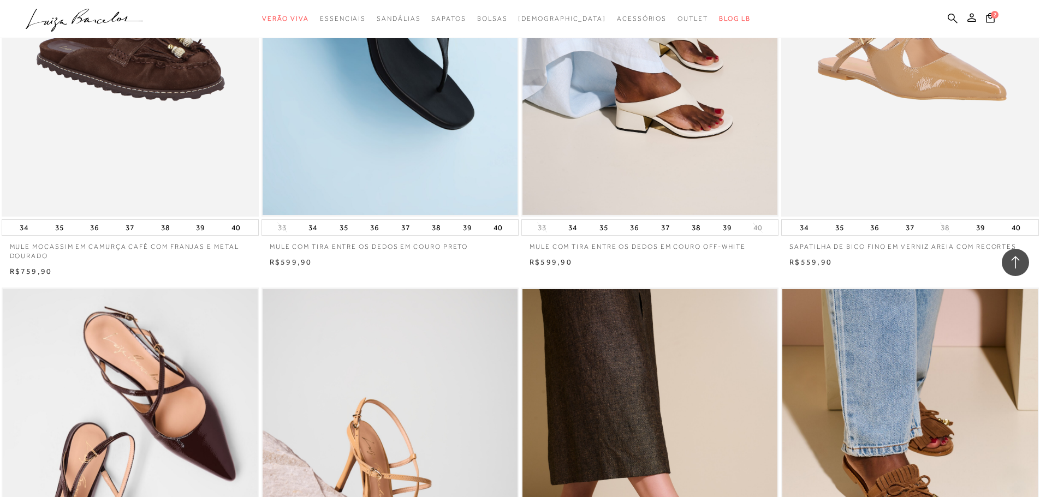
scroll to position [14961, 0]
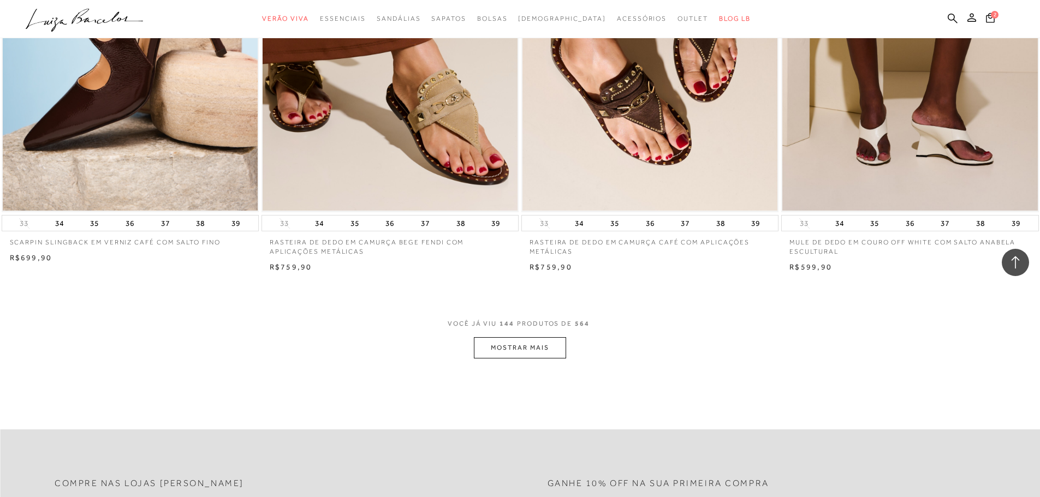
scroll to position [16381, 0]
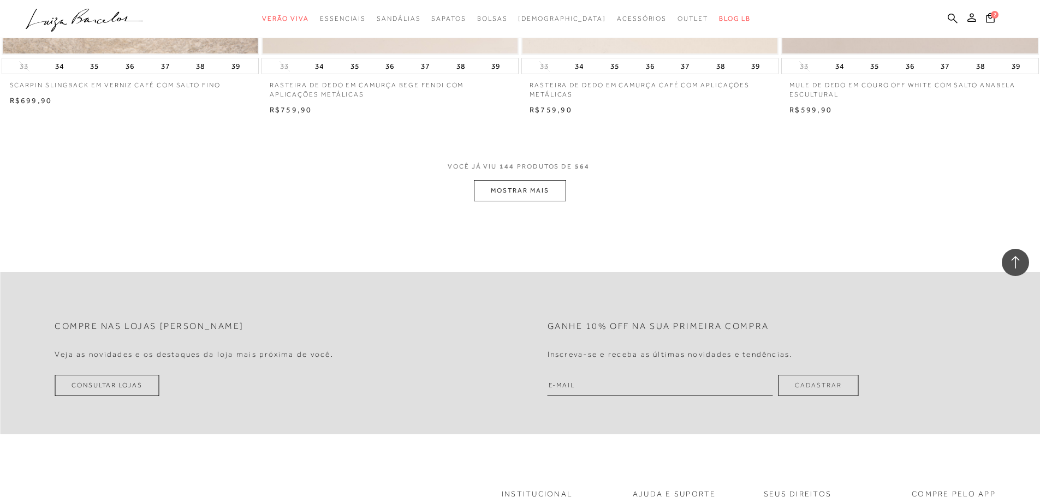
click at [533, 189] on button "MOSTRAR MAIS" at bounding box center [520, 190] width 92 height 21
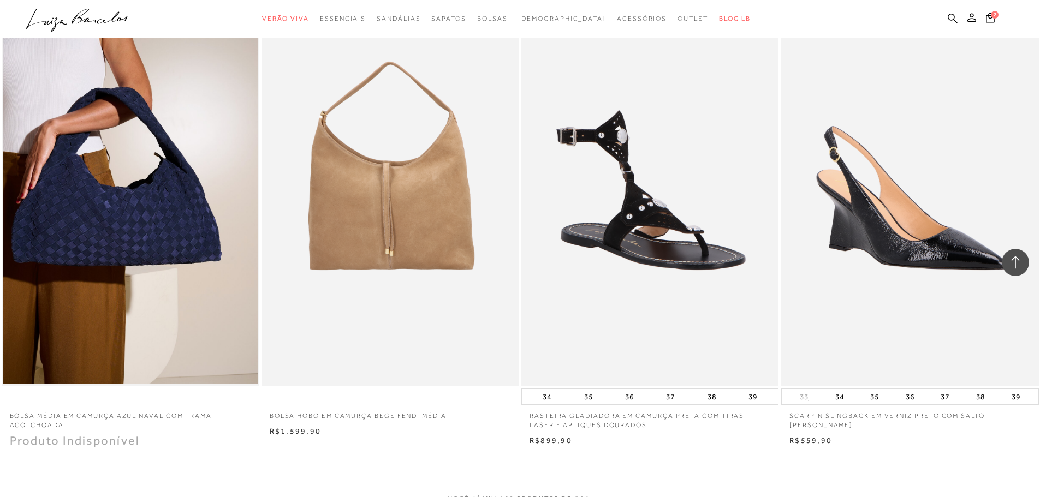
scroll to position [19111, 0]
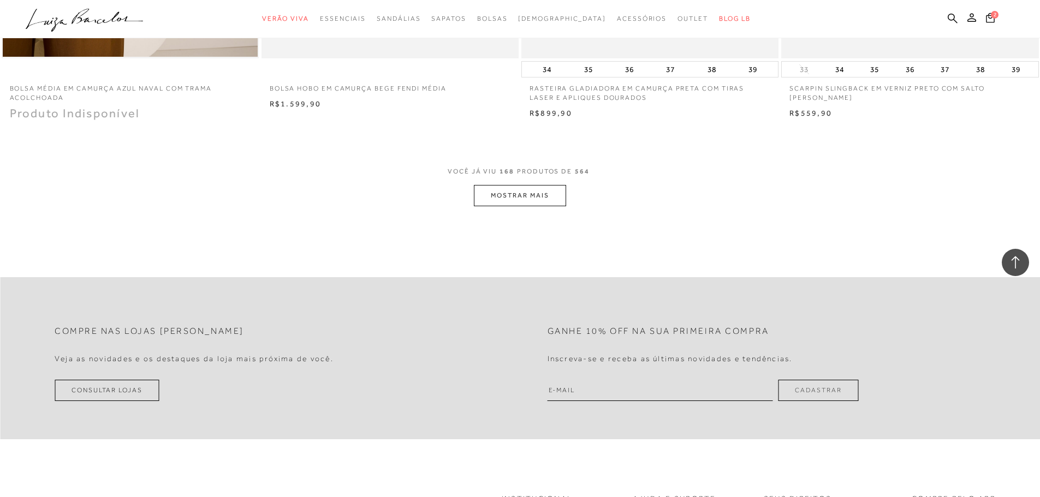
click at [536, 206] on button "MOSTRAR MAIS" at bounding box center [520, 195] width 92 height 21
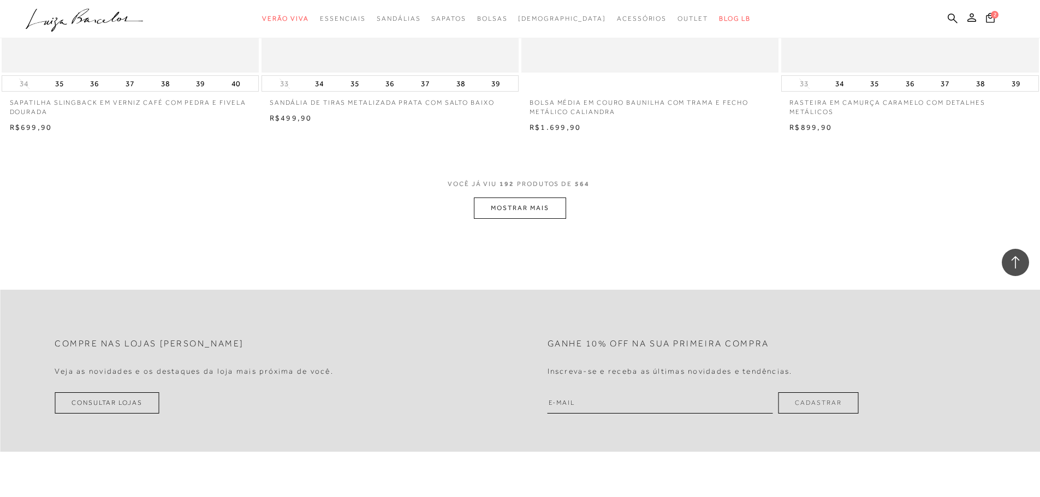
scroll to position [21841, 0]
click at [560, 217] on button "MOSTRAR MAIS" at bounding box center [520, 207] width 92 height 21
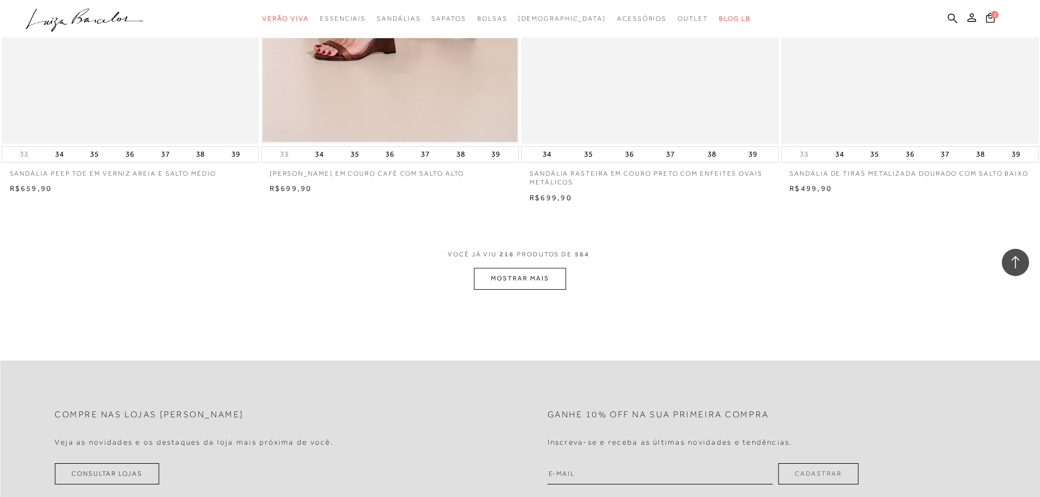
scroll to position [24571, 0]
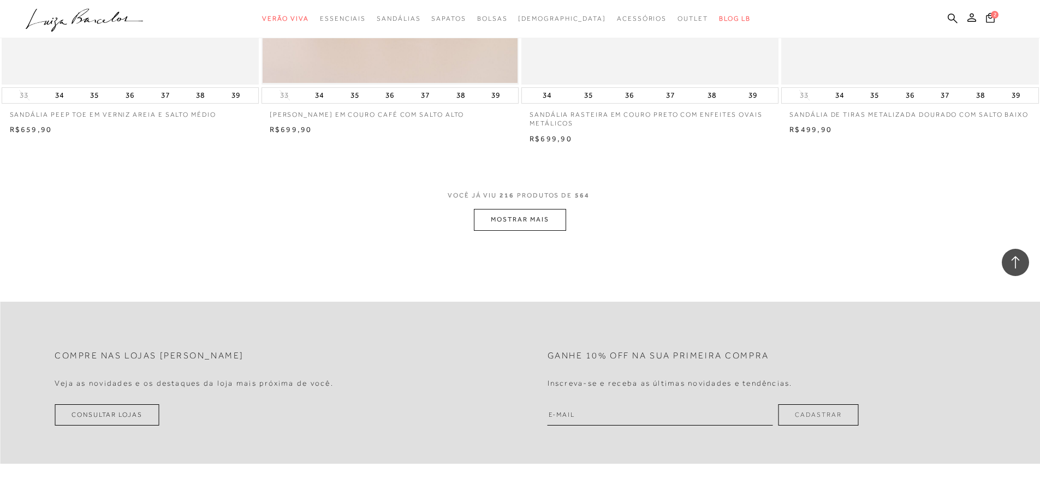
click at [535, 226] on button "MOSTRAR MAIS" at bounding box center [520, 219] width 92 height 21
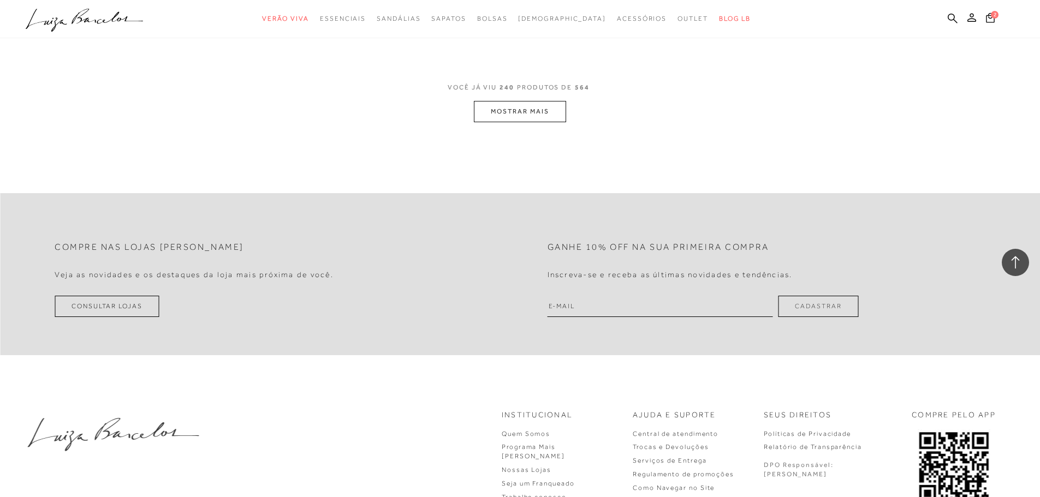
scroll to position [27465, 0]
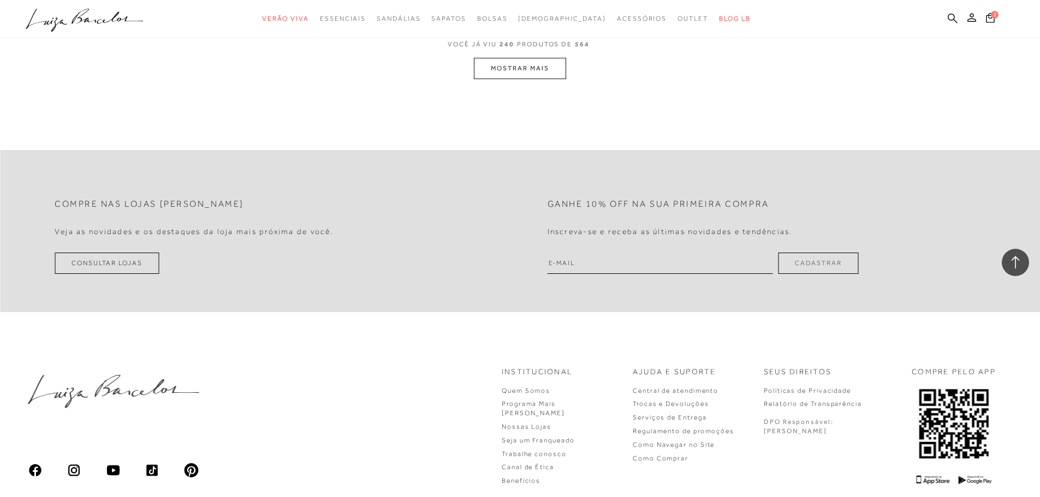
click at [541, 58] on span "VOCÊ JÁ VIU 240 PRODUTOS DE 564" at bounding box center [520, 48] width 145 height 20
click at [538, 79] on button "MOSTRAR MAIS" at bounding box center [520, 68] width 92 height 21
